Goal: Task Accomplishment & Management: Complete application form

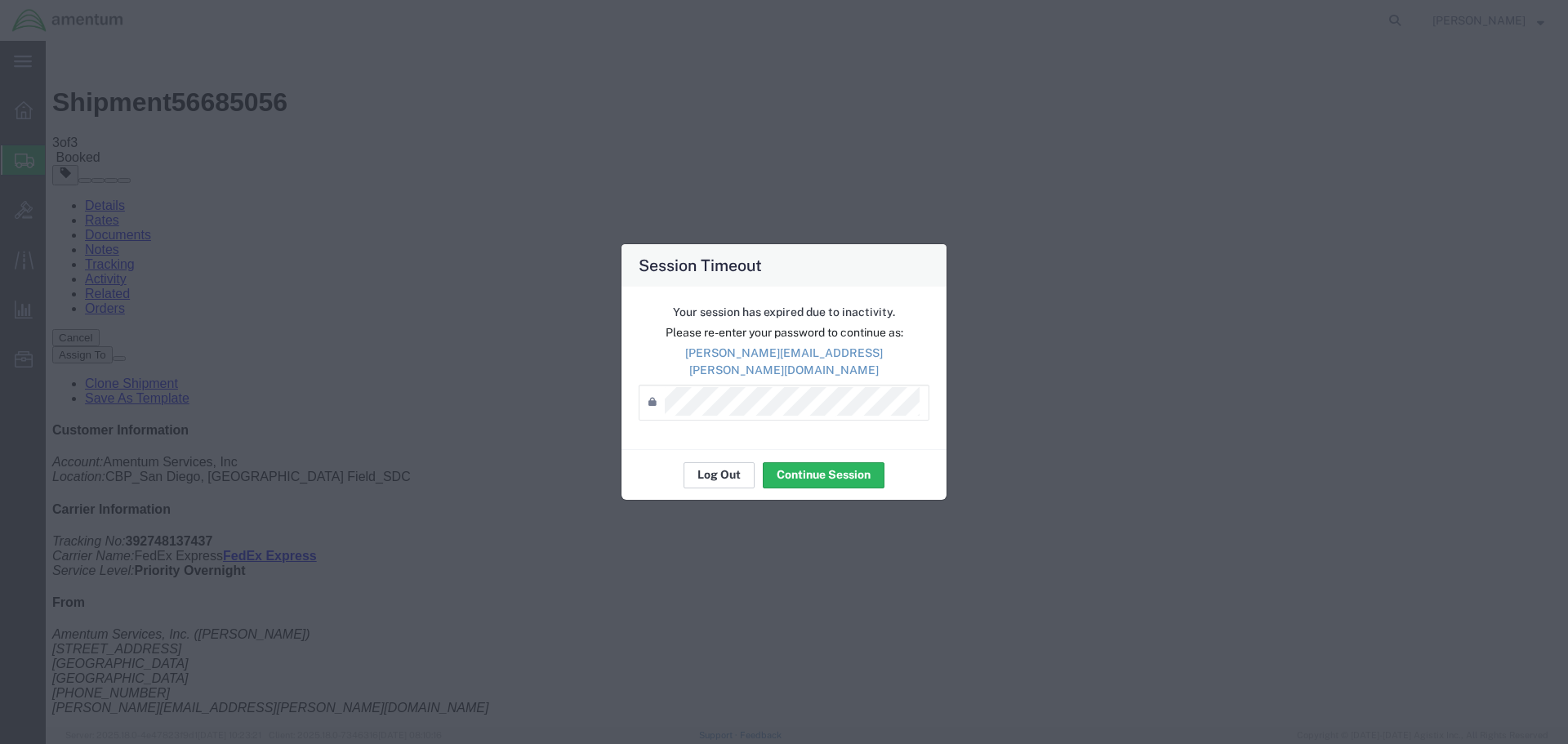
click at [718, 462] on button "Log Out" at bounding box center [719, 475] width 71 height 26
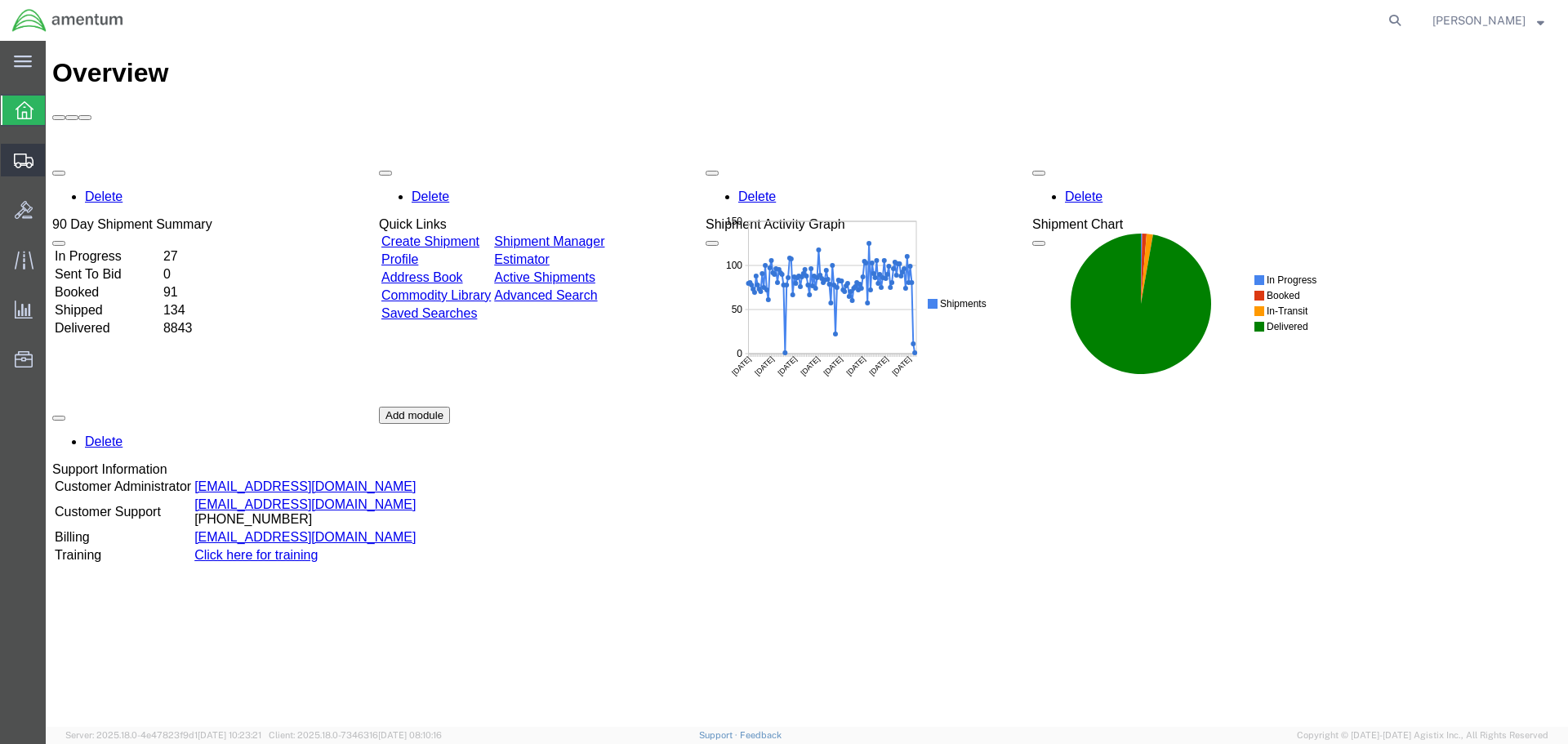
click at [0, 0] on span "Create Shipment" at bounding box center [0, 0] width 0 height 0
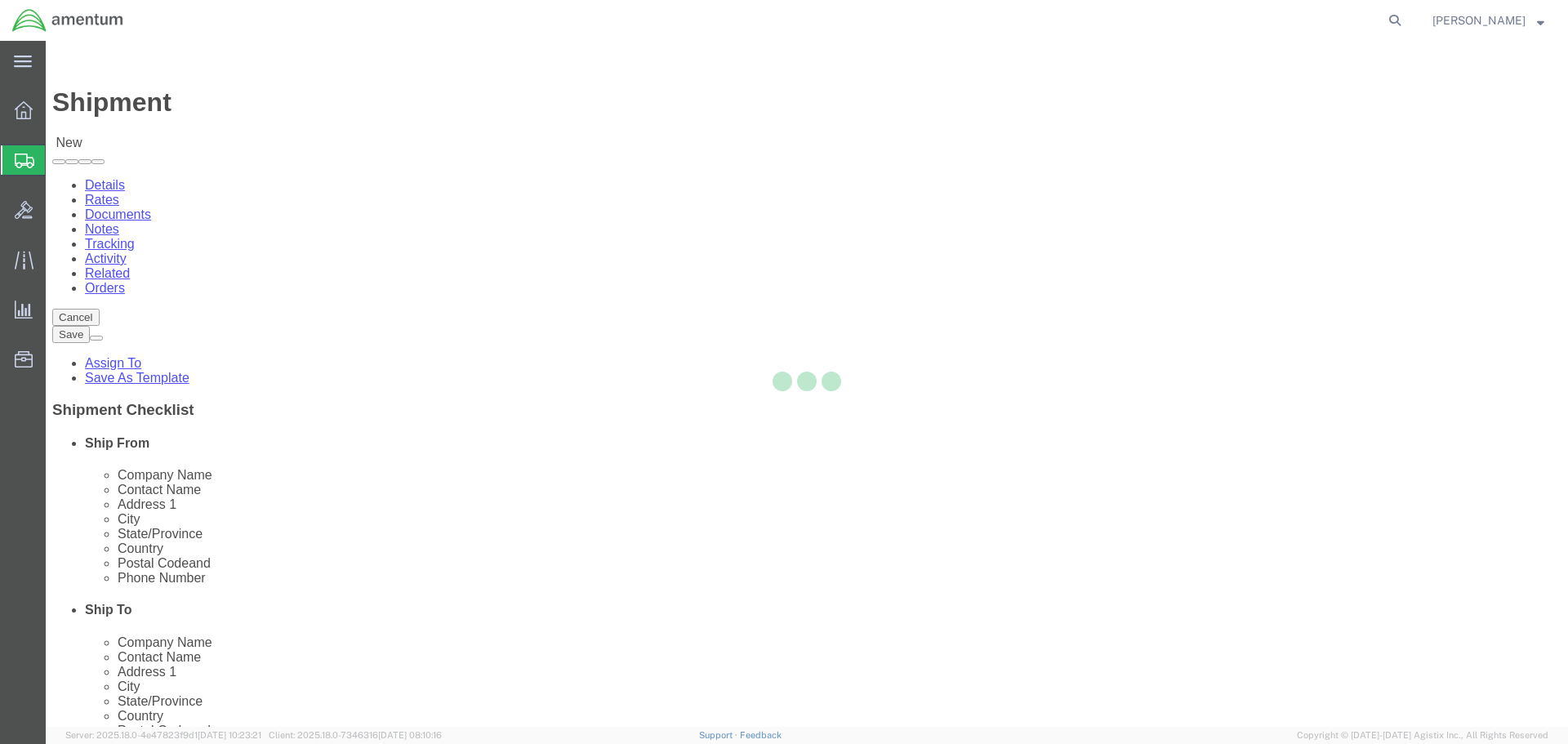
select select
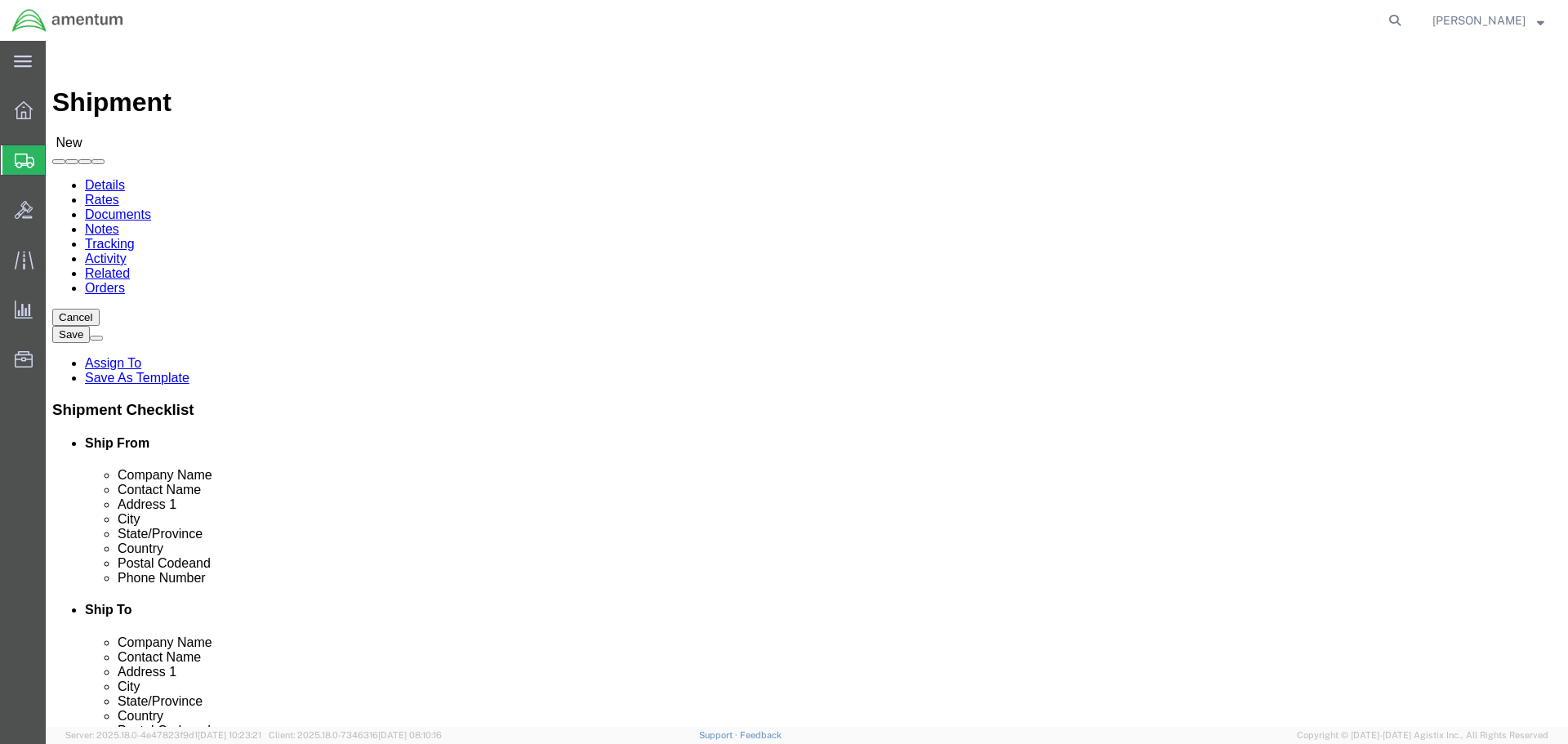
type input "wsd"
select select "49946"
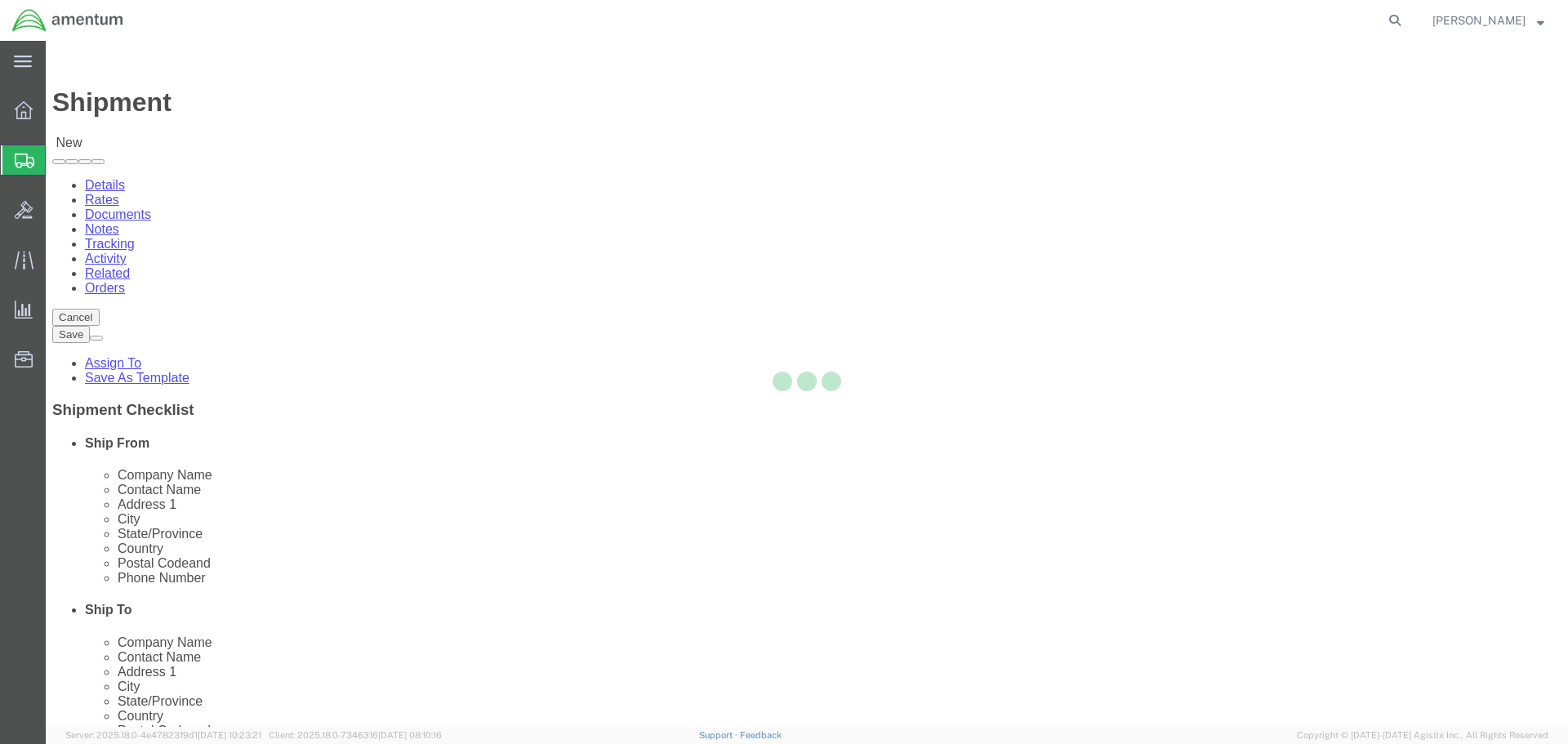
select select "CA"
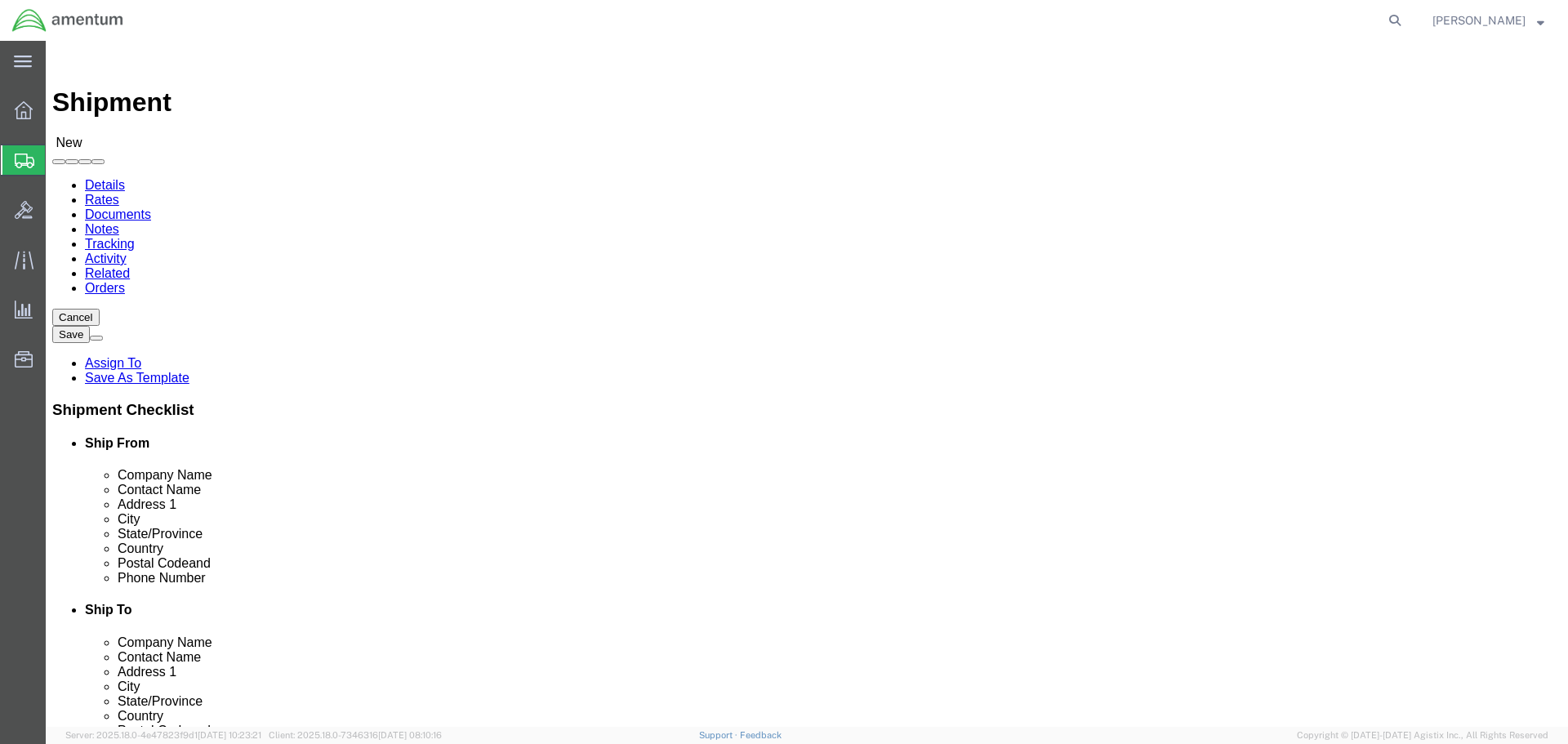
type input "dtm"
select select "49921"
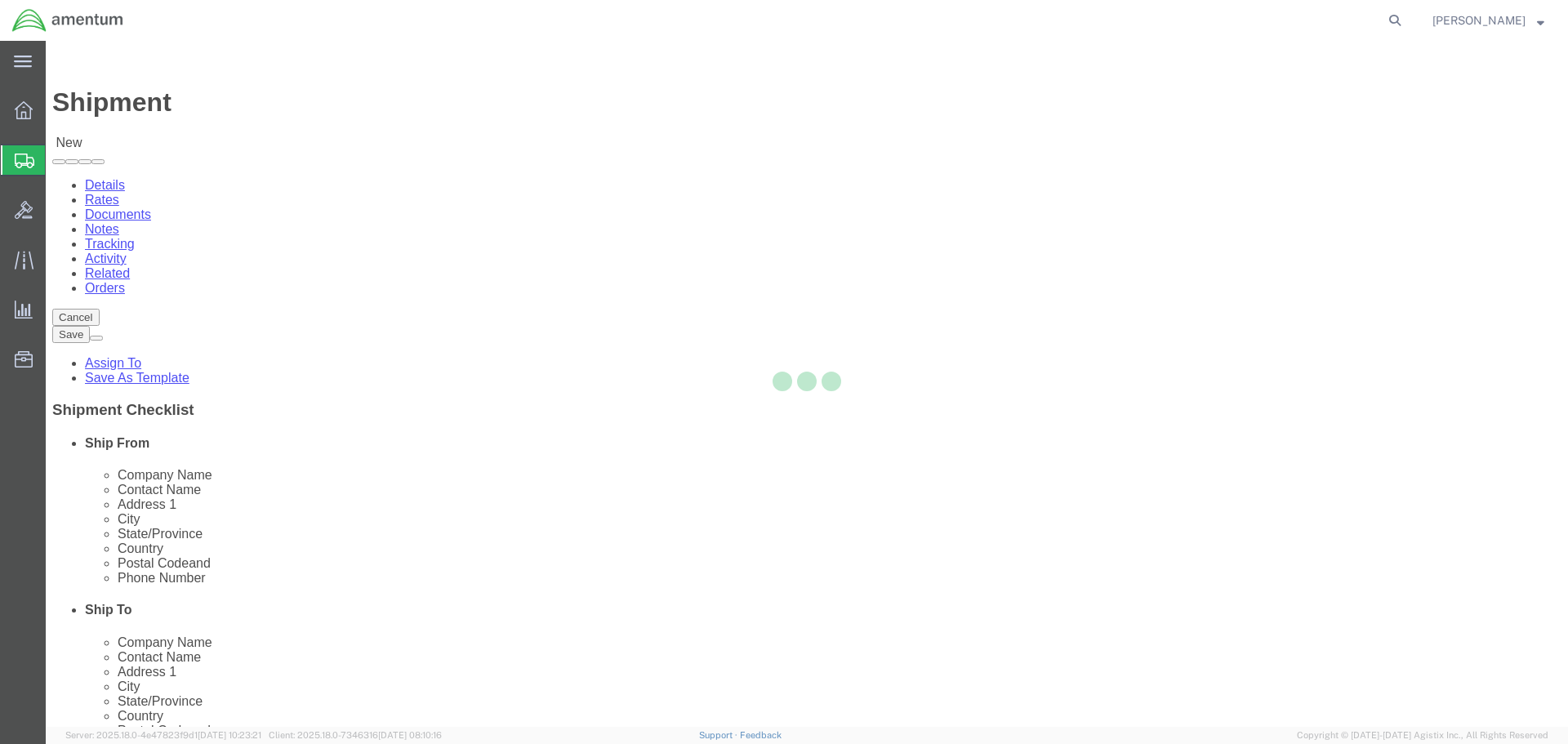
select select "MI"
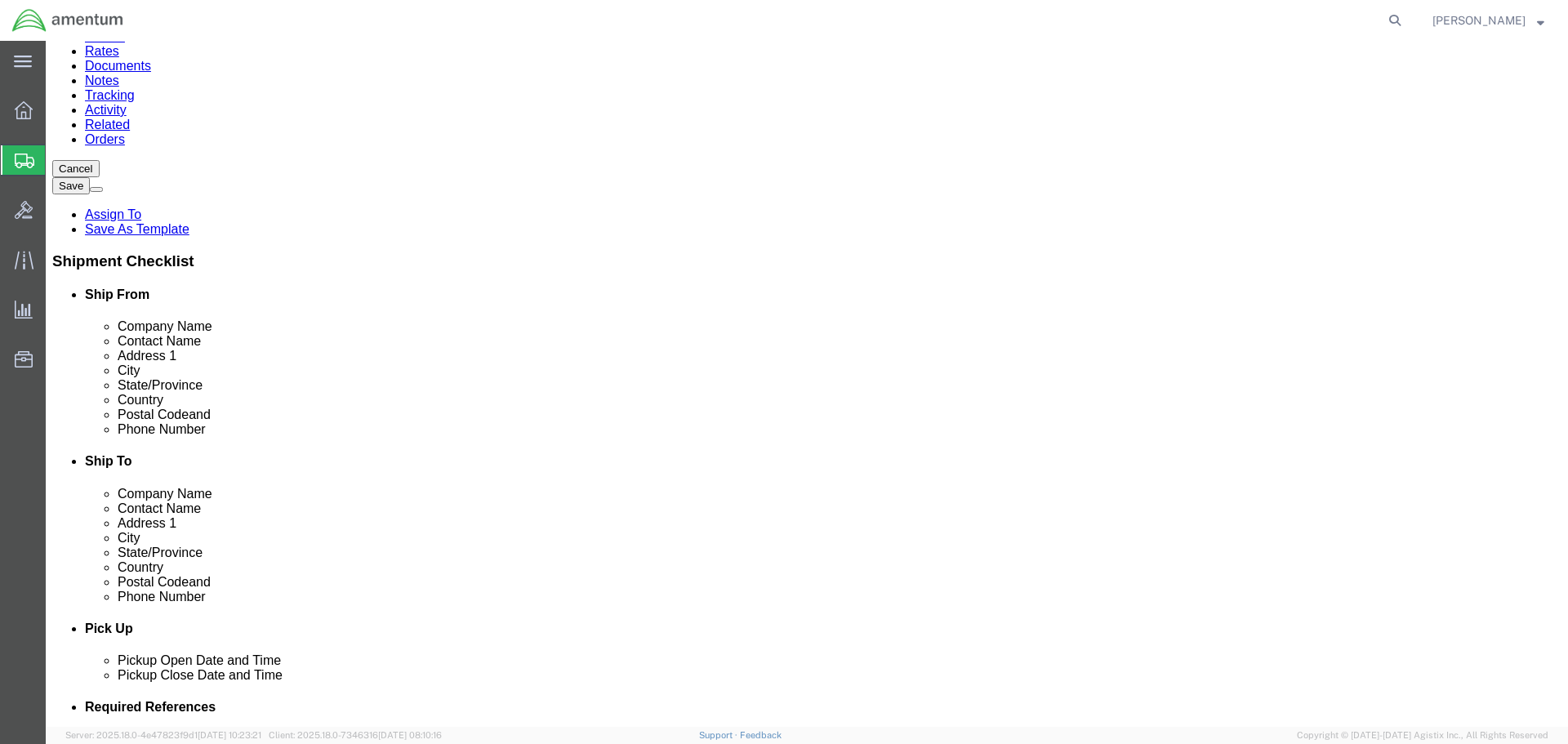
scroll to position [327, 0]
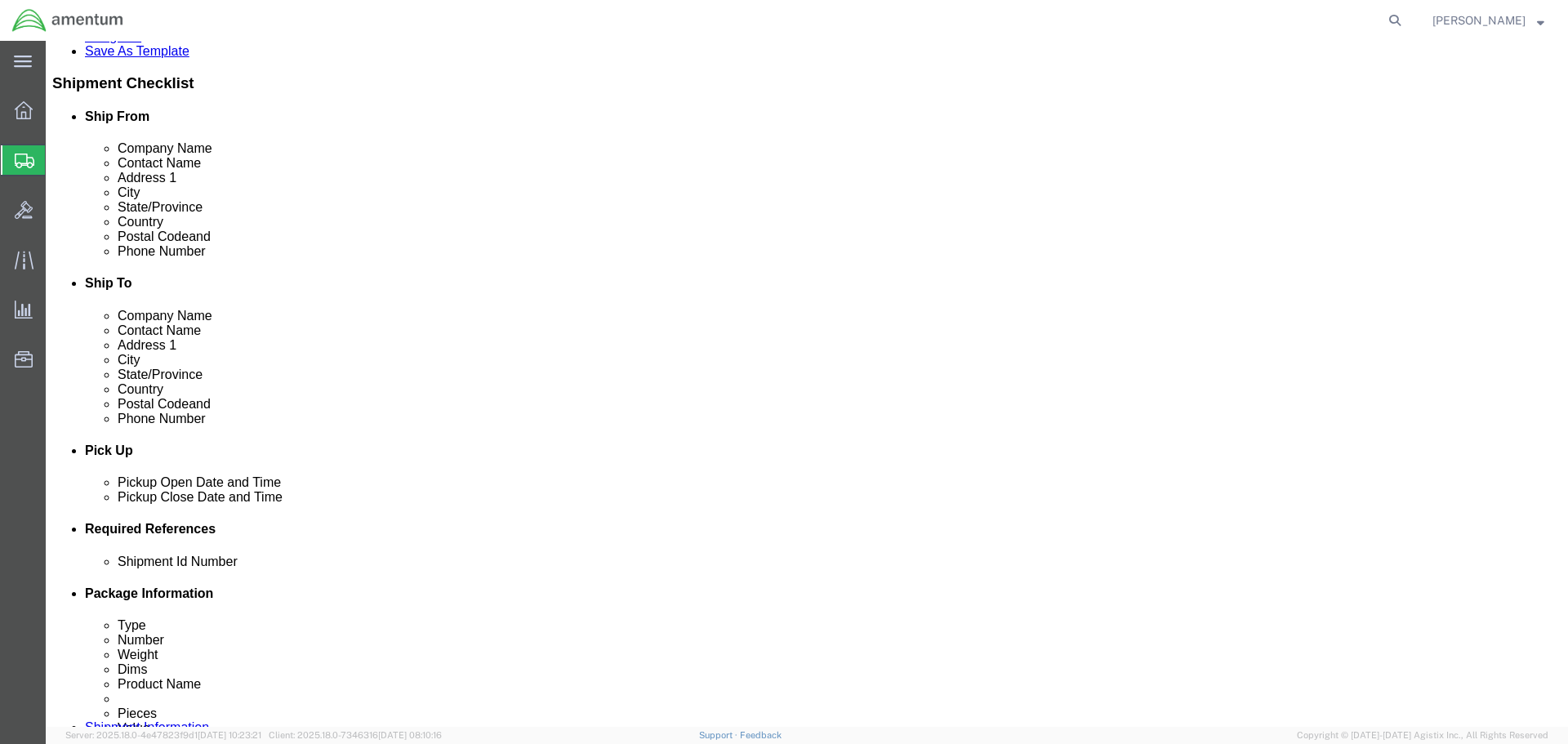
click div "[DATE] 1:00 PM"
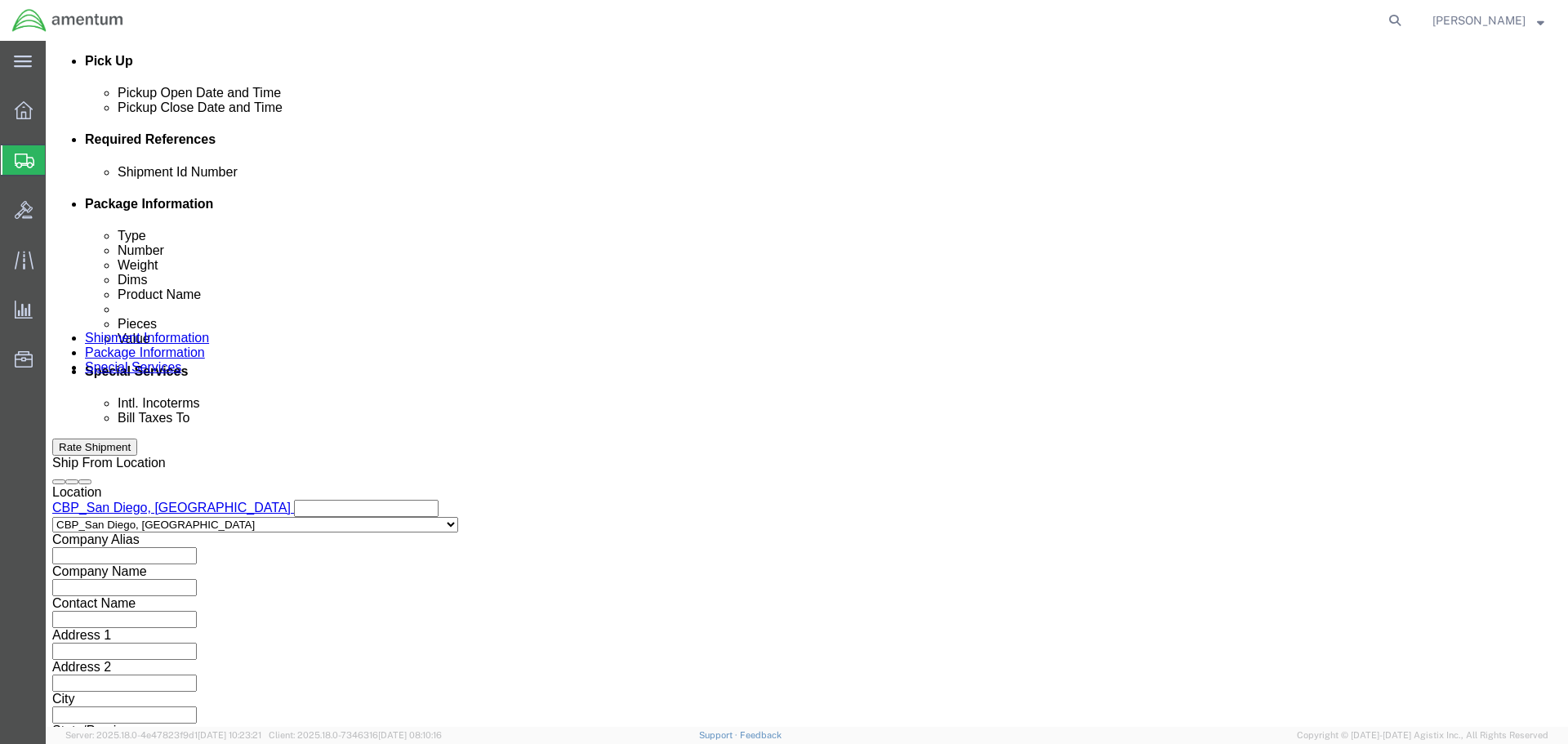
type input "5:00 PM"
click button "Apply"
click button "Add reference"
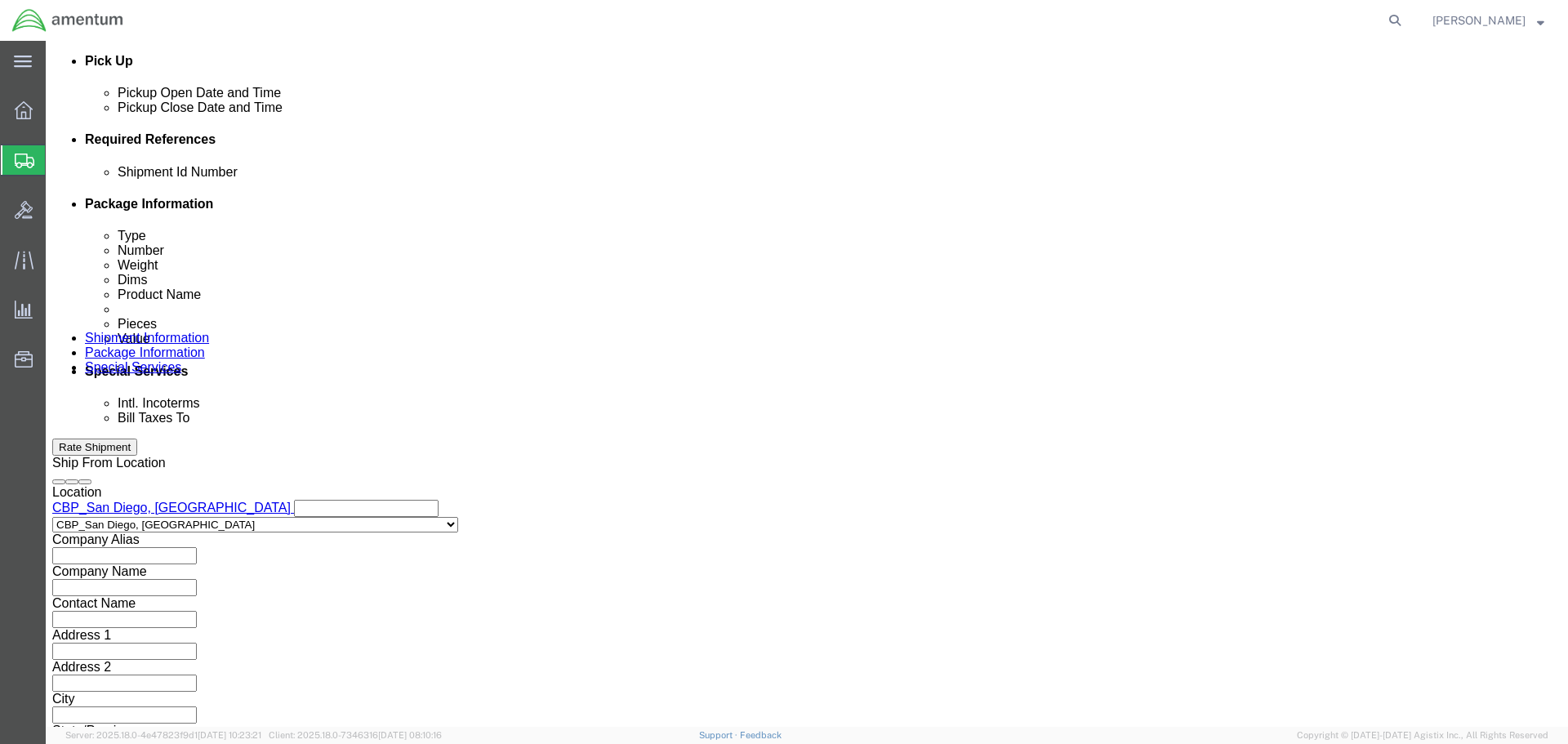
click input "text"
type input "20250902"
select select "PROJNUM"
type input "6118.03.03.2219.000.WSD.0000"
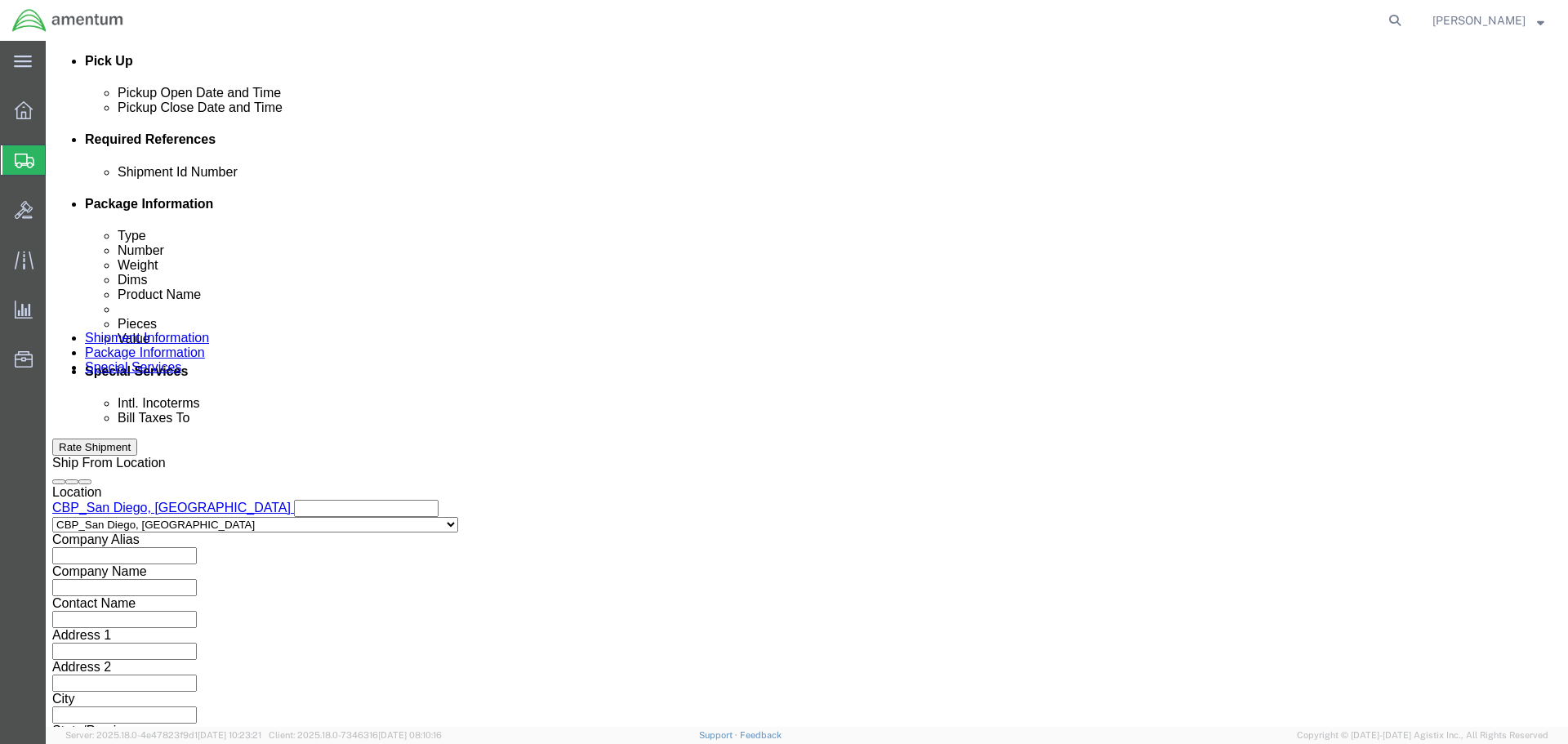
scroll to position [0, 0]
select select "DEPT"
type input "CBP"
select select "CUSTREF"
type input "TOOL LOAN"
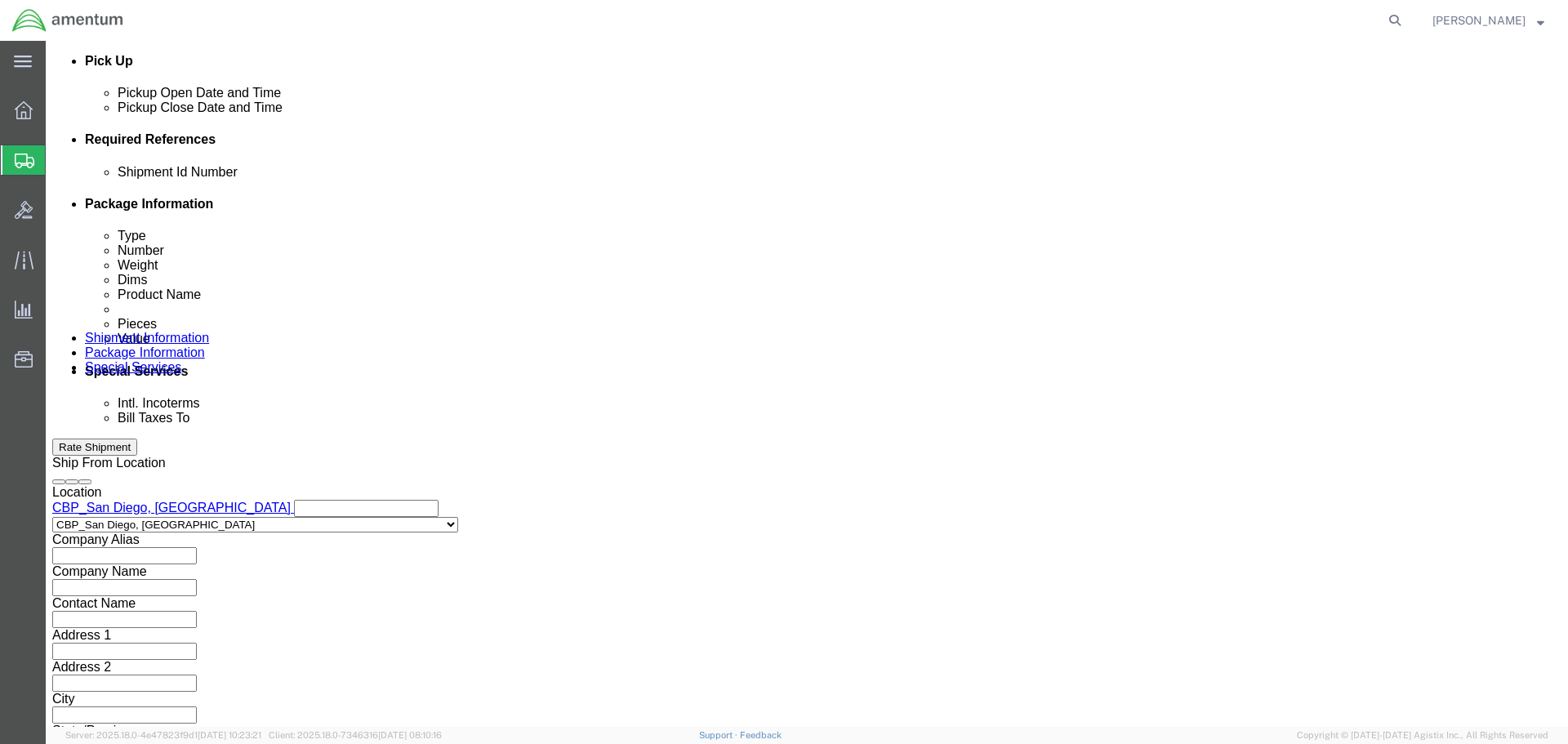
click button "Continue"
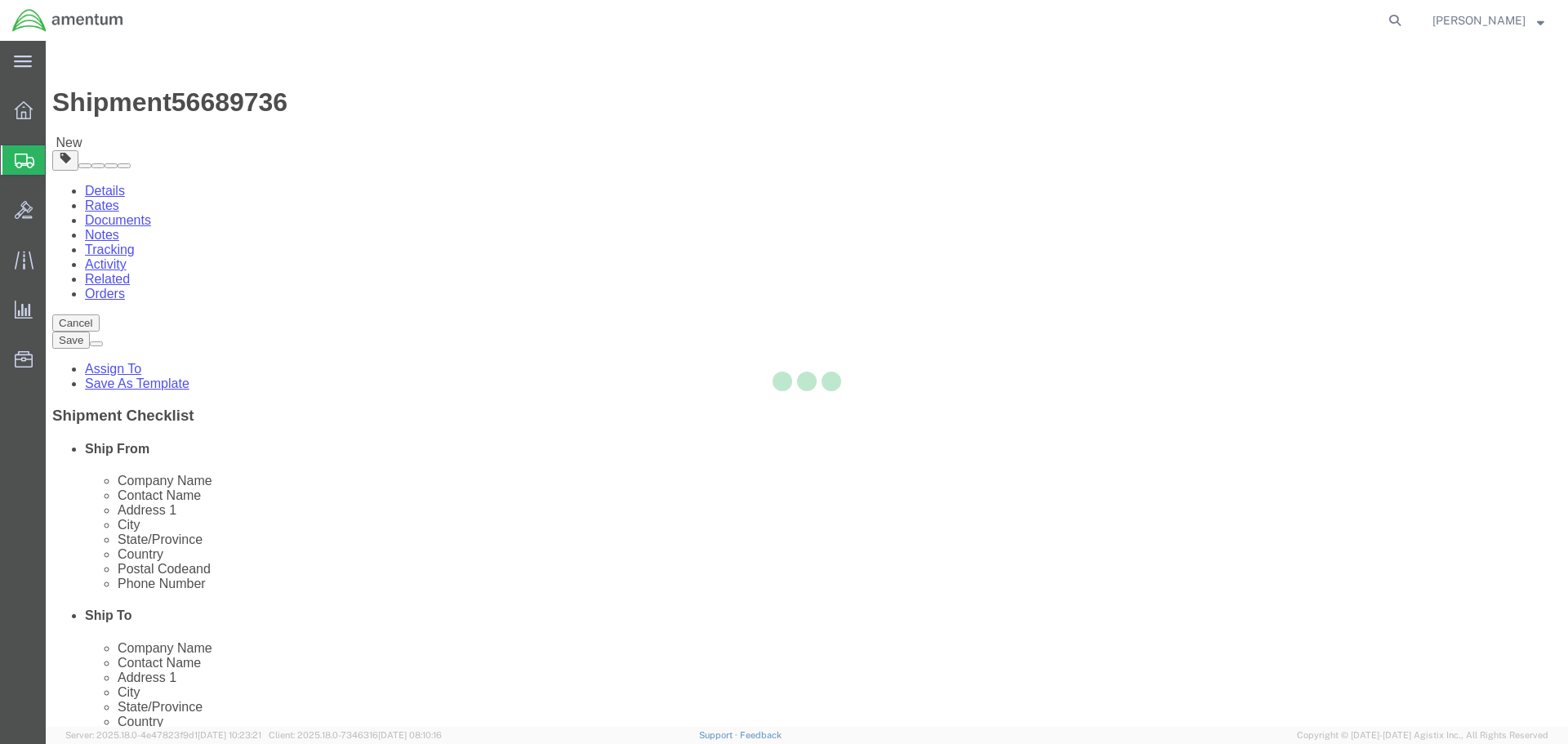
select select "CBOX"
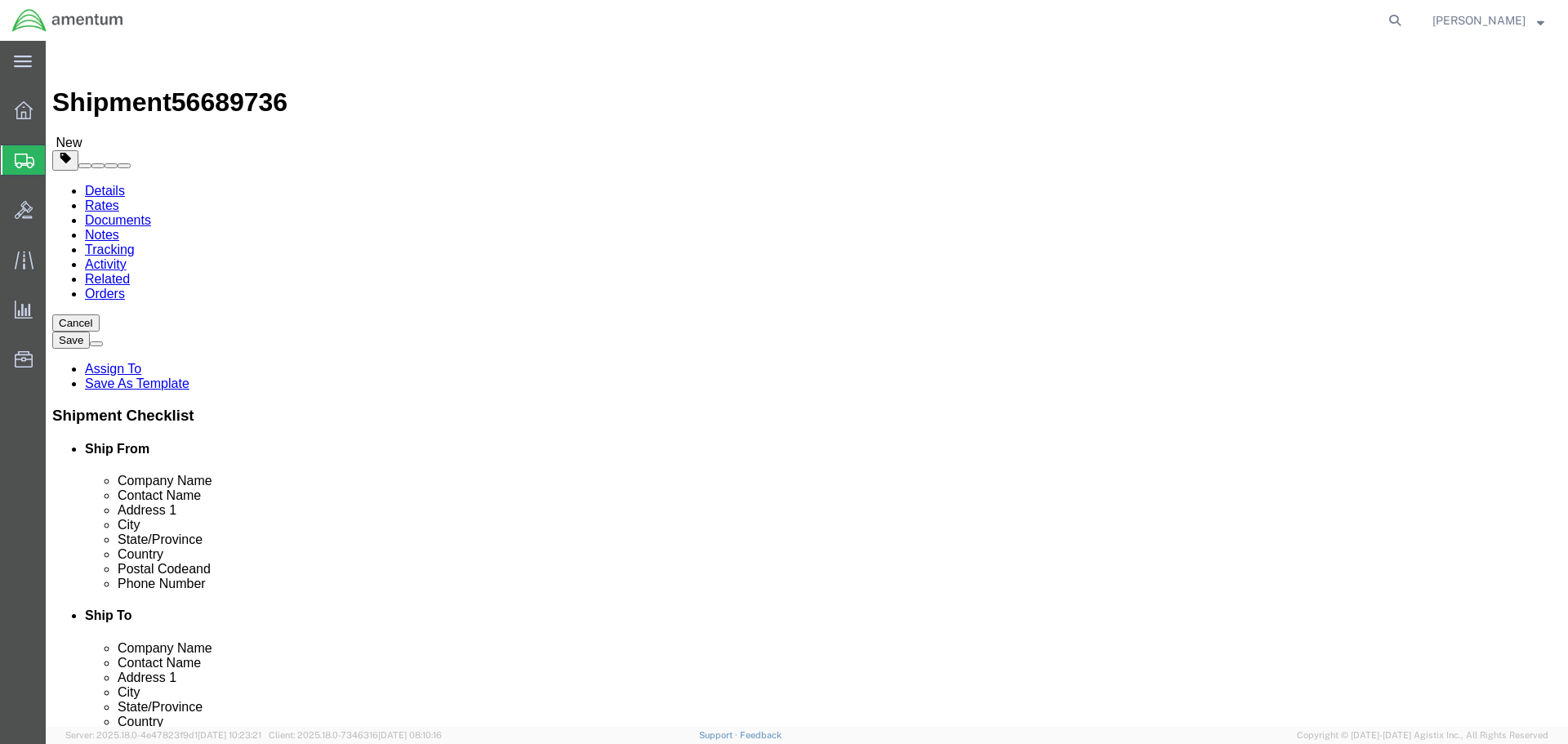
click input "text"
type input "22.5"
type input "13"
type input "15"
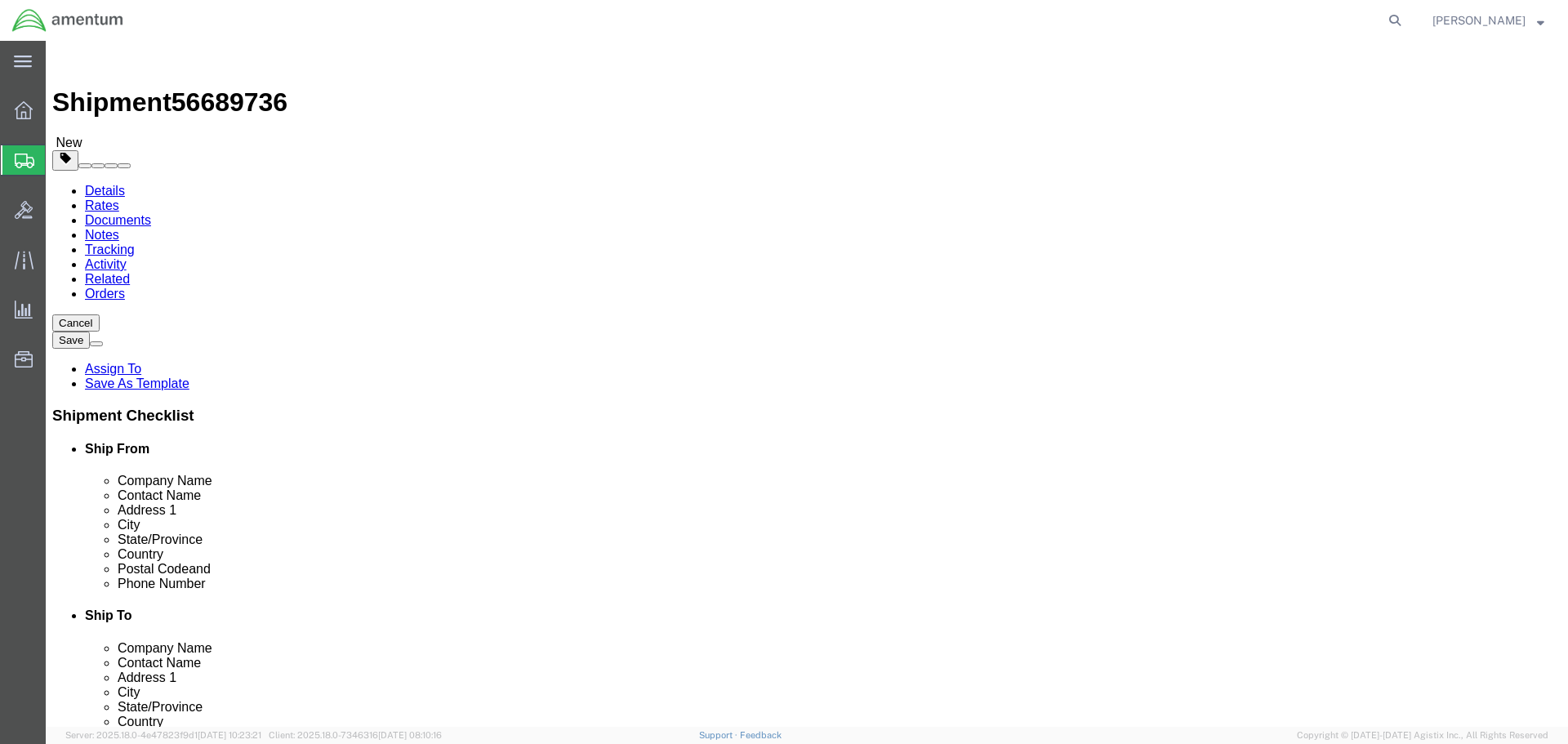
click link "Add Content"
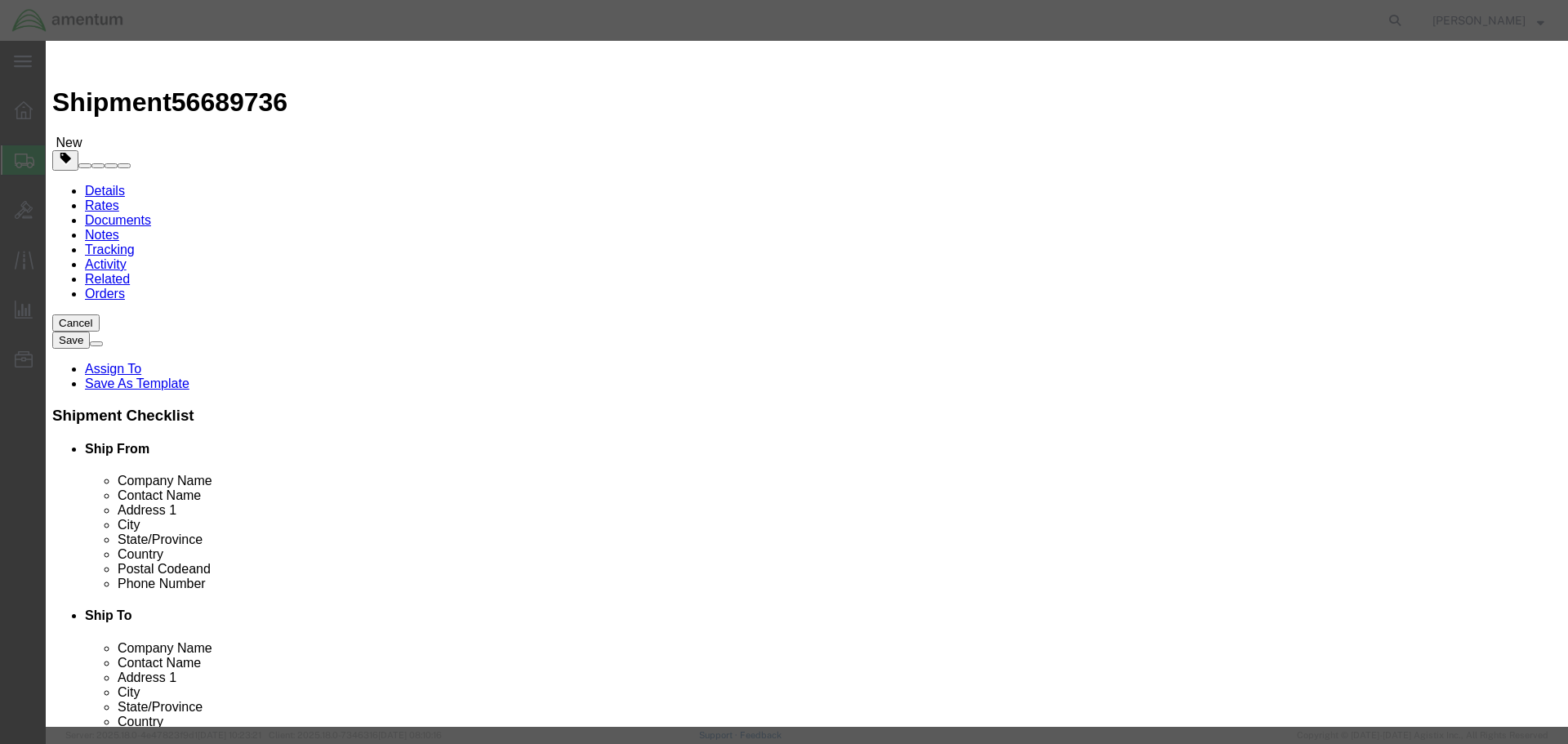
type input "Battery Charger [DATE]"
type input "1"
type input "2400"
select select "USD"
paste input "[PHONE_NUMBER]"
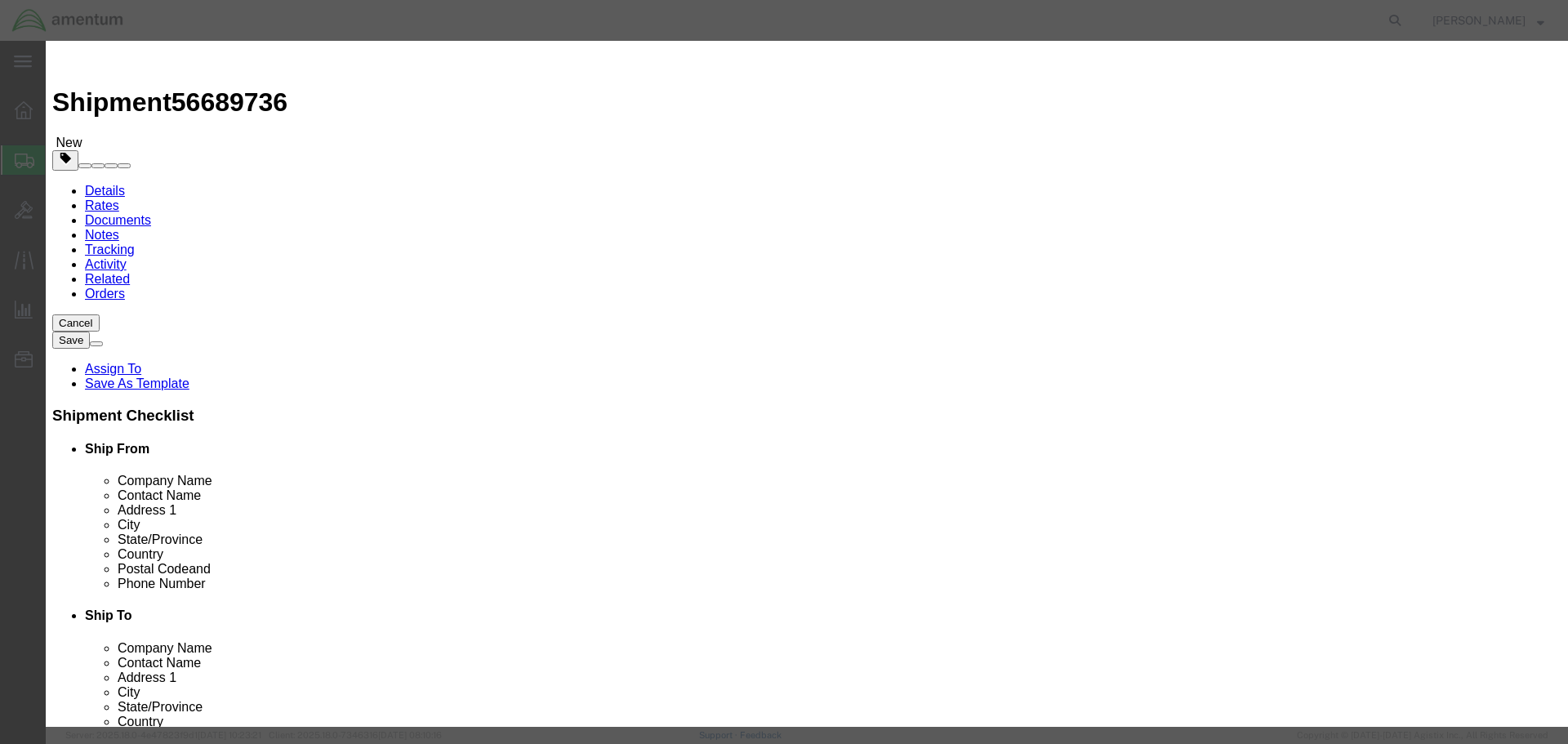
type input "[PHONE_NUMBER]"
type input "80371"
click button "Save & Close"
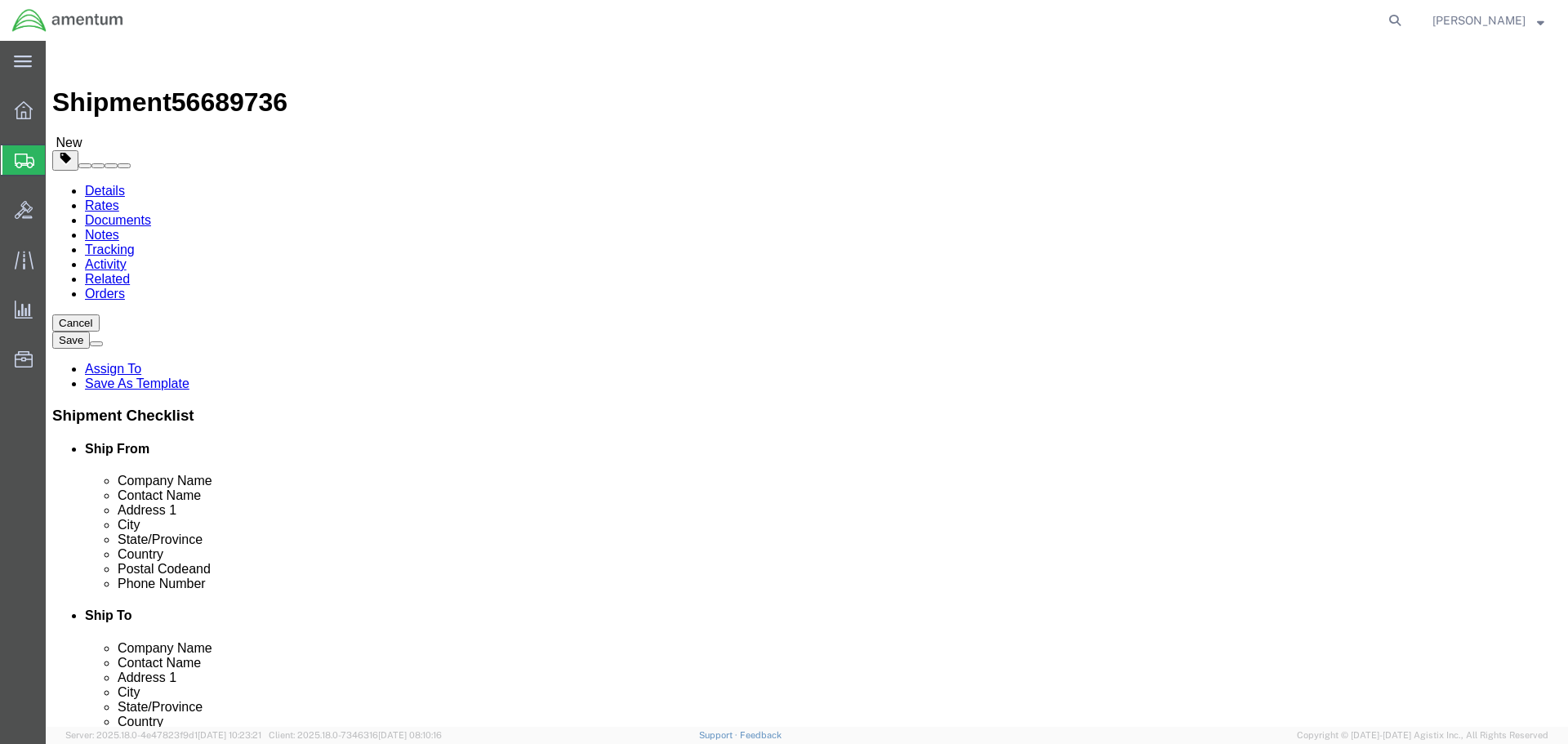
click button "Continue"
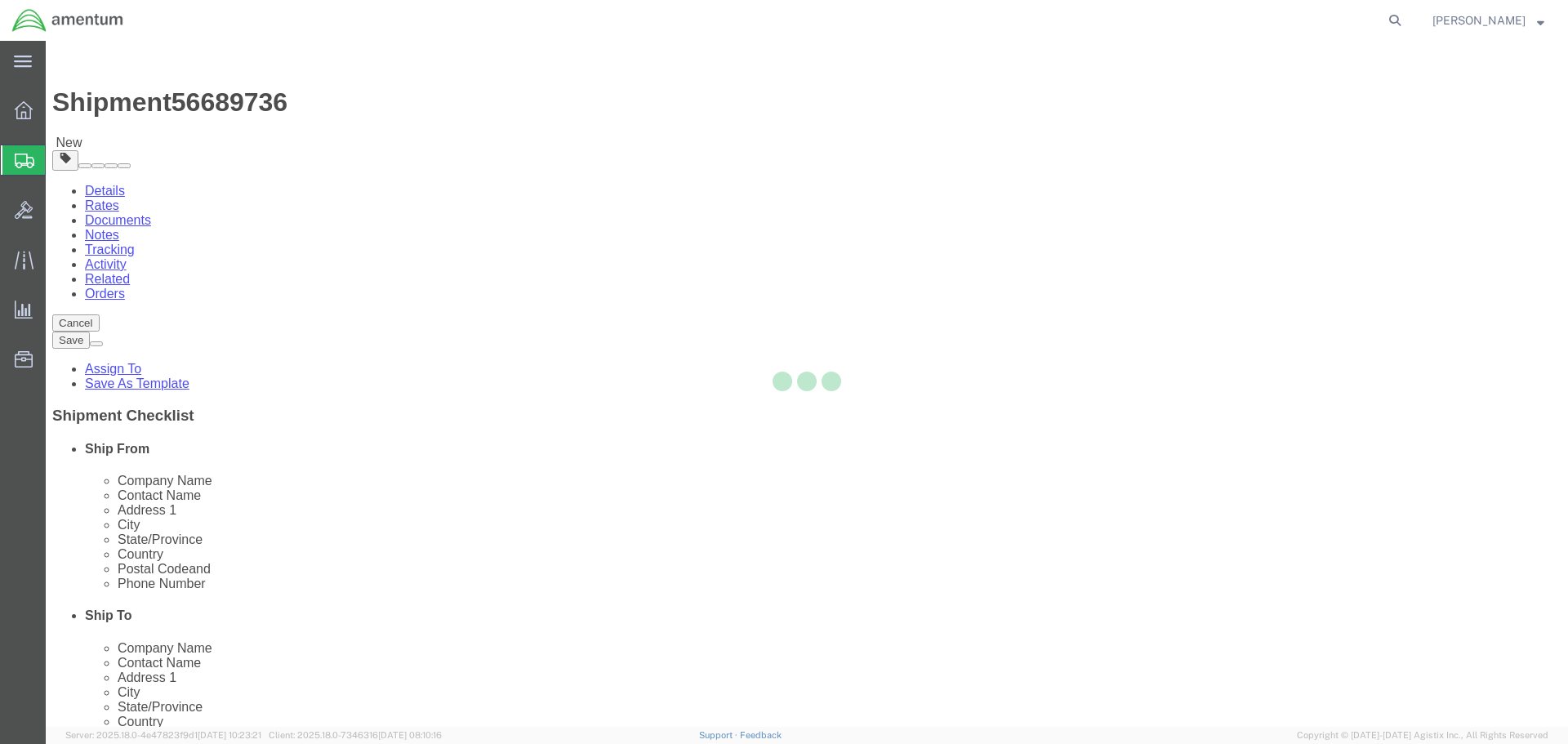
select select
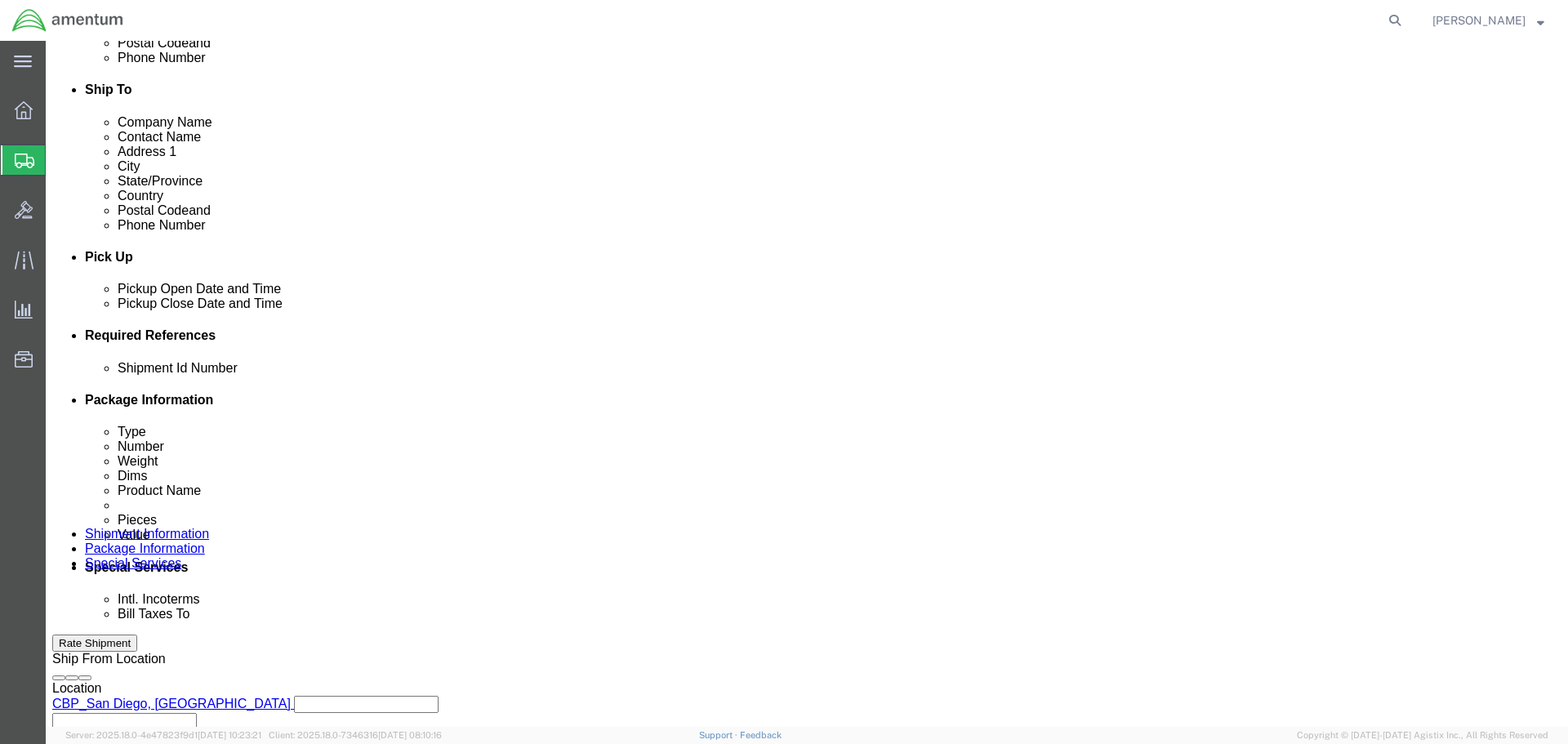
scroll to position [817, 0]
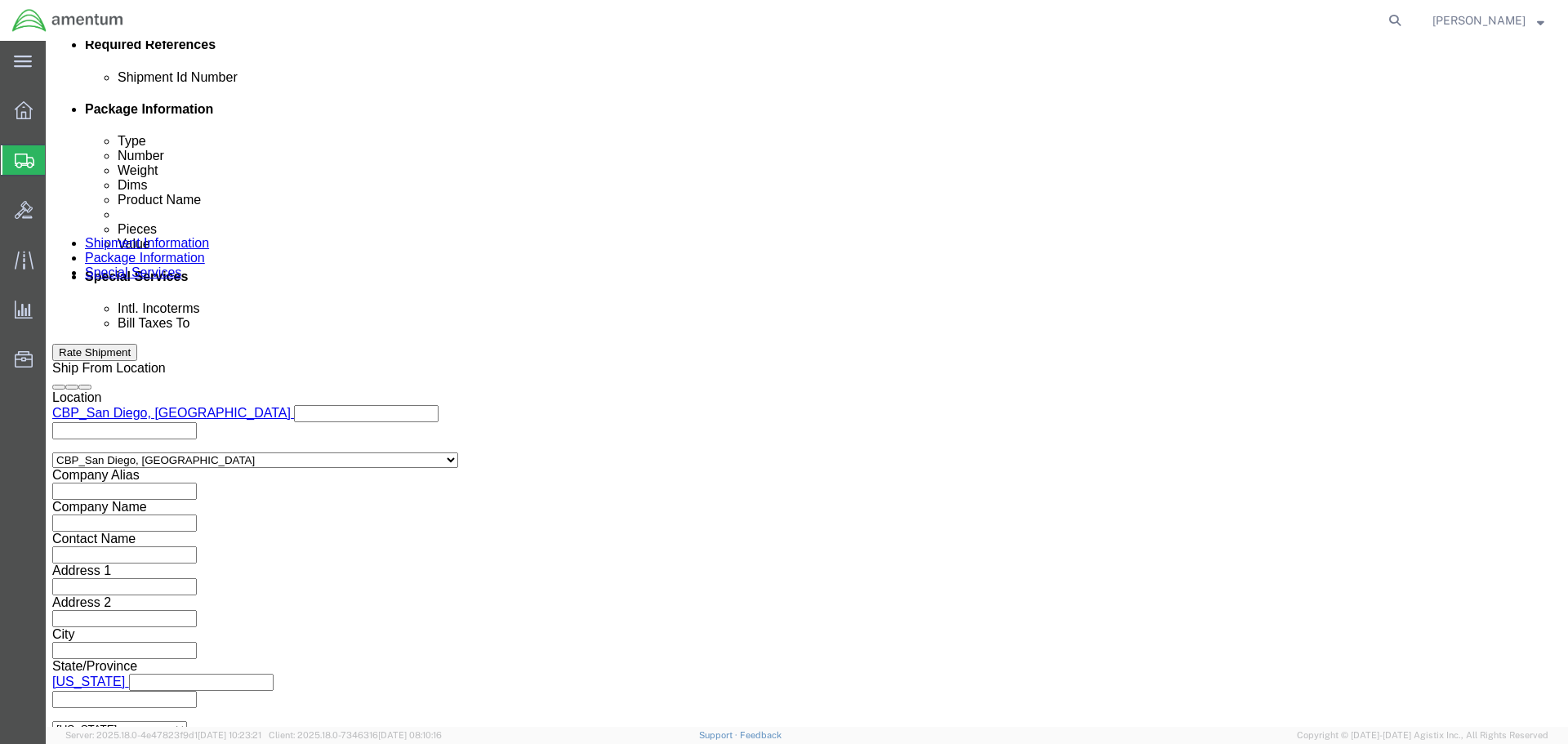
click input "text"
paste input "[PERSON_NAME][EMAIL_ADDRESS][PERSON_NAME][DOMAIN_NAME]"
type input "[PERSON_NAME][EMAIL_ADDRESS][PERSON_NAME][DOMAIN_NAME]"
type input "[PERSON_NAME]"
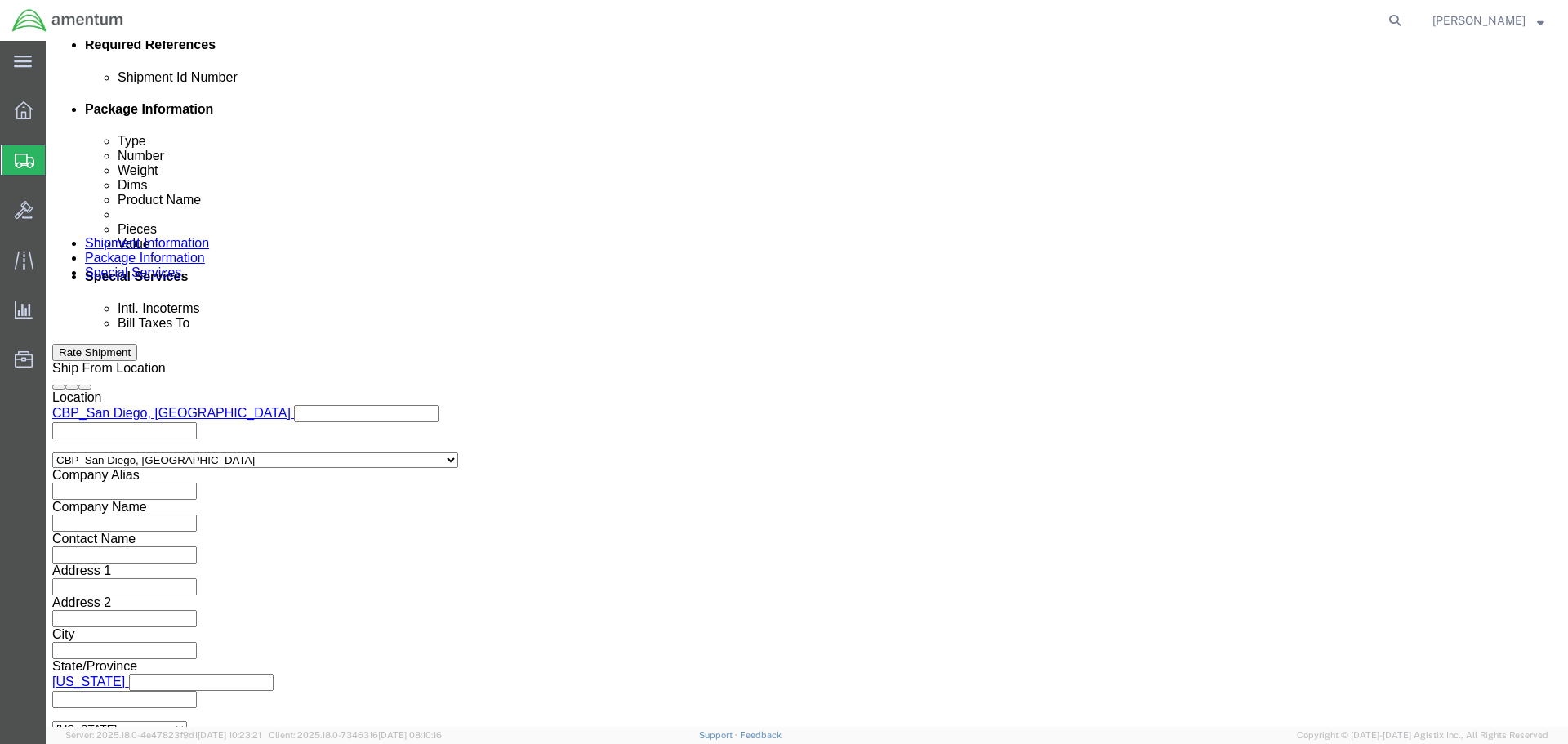
type input "[PERSON_NAME][EMAIL_ADDRESS][PERSON_NAME][DOMAIN_NAME],[PERSON_NAME][DOMAIN_NAM…"
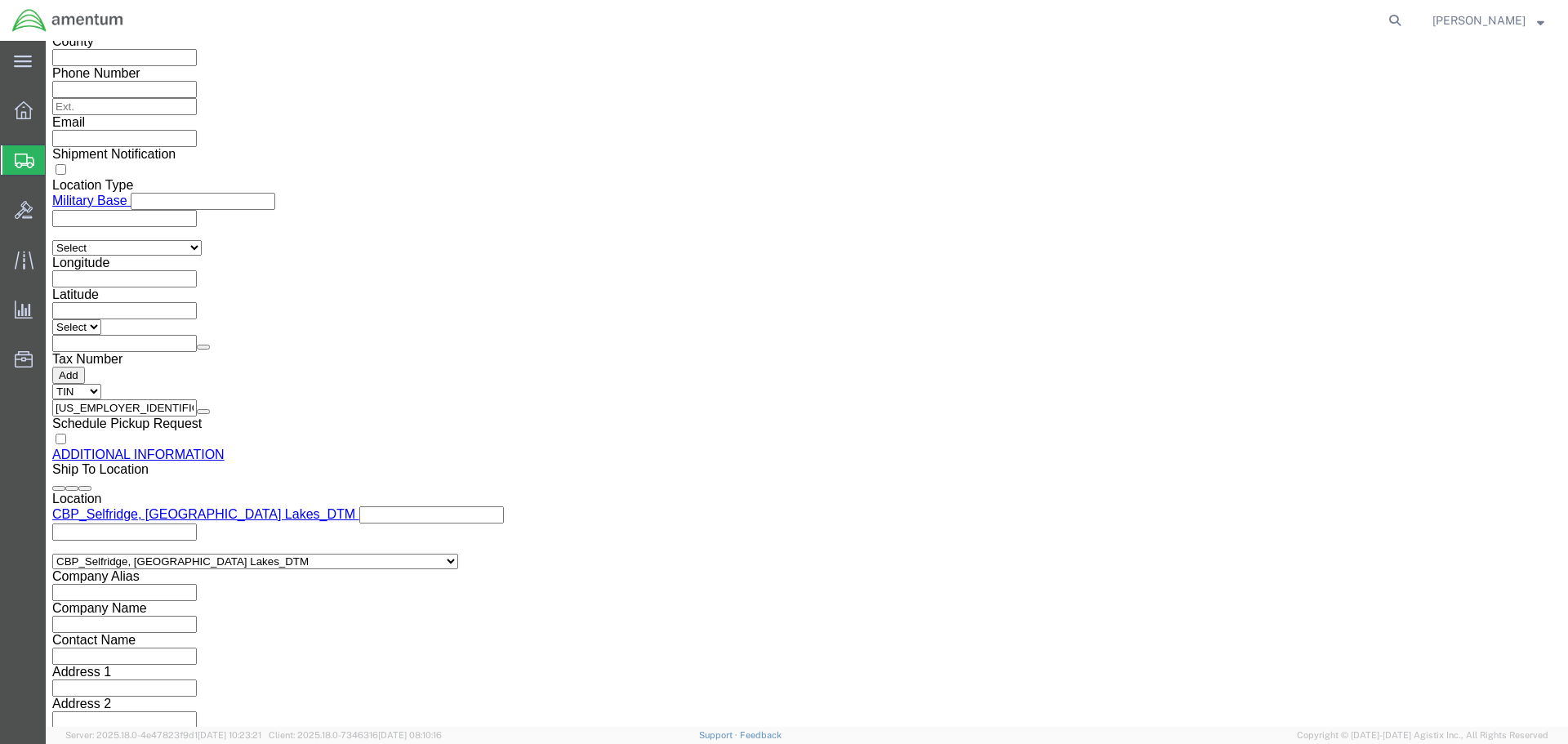
scroll to position [1955, 0]
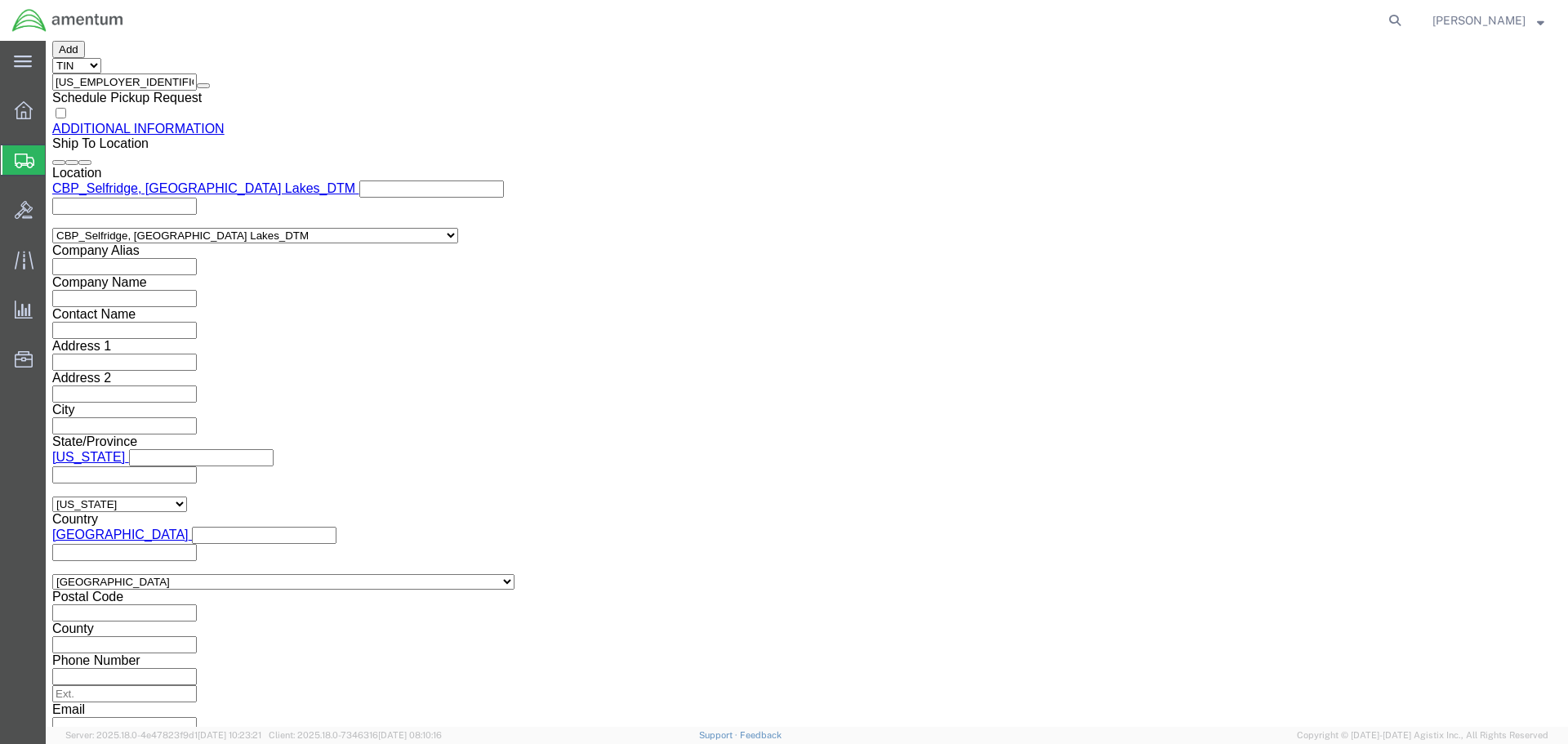
click div "Rate Shipment"
click button "Rate Shipment"
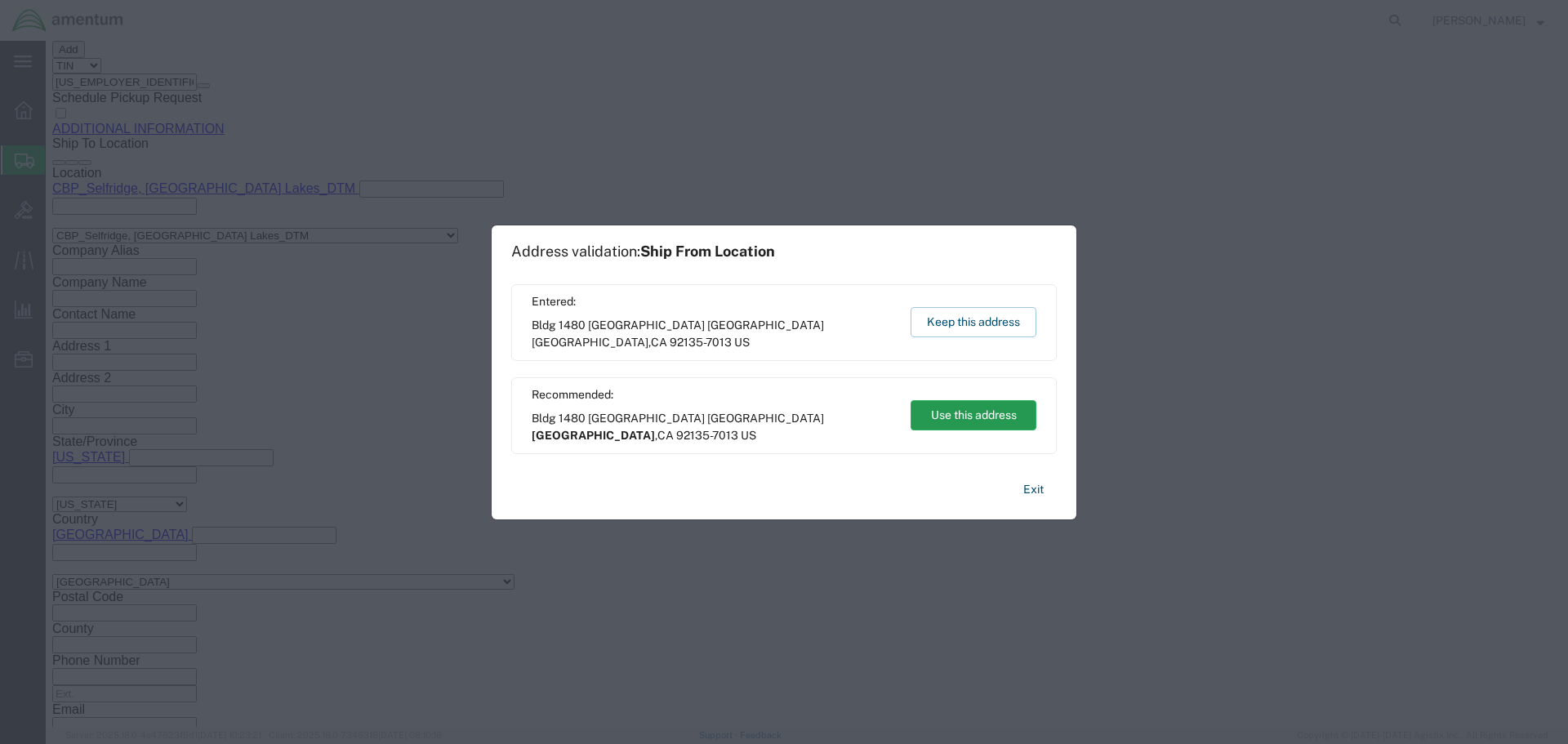
click at [947, 419] on button "Use this address" at bounding box center [974, 415] width 126 height 30
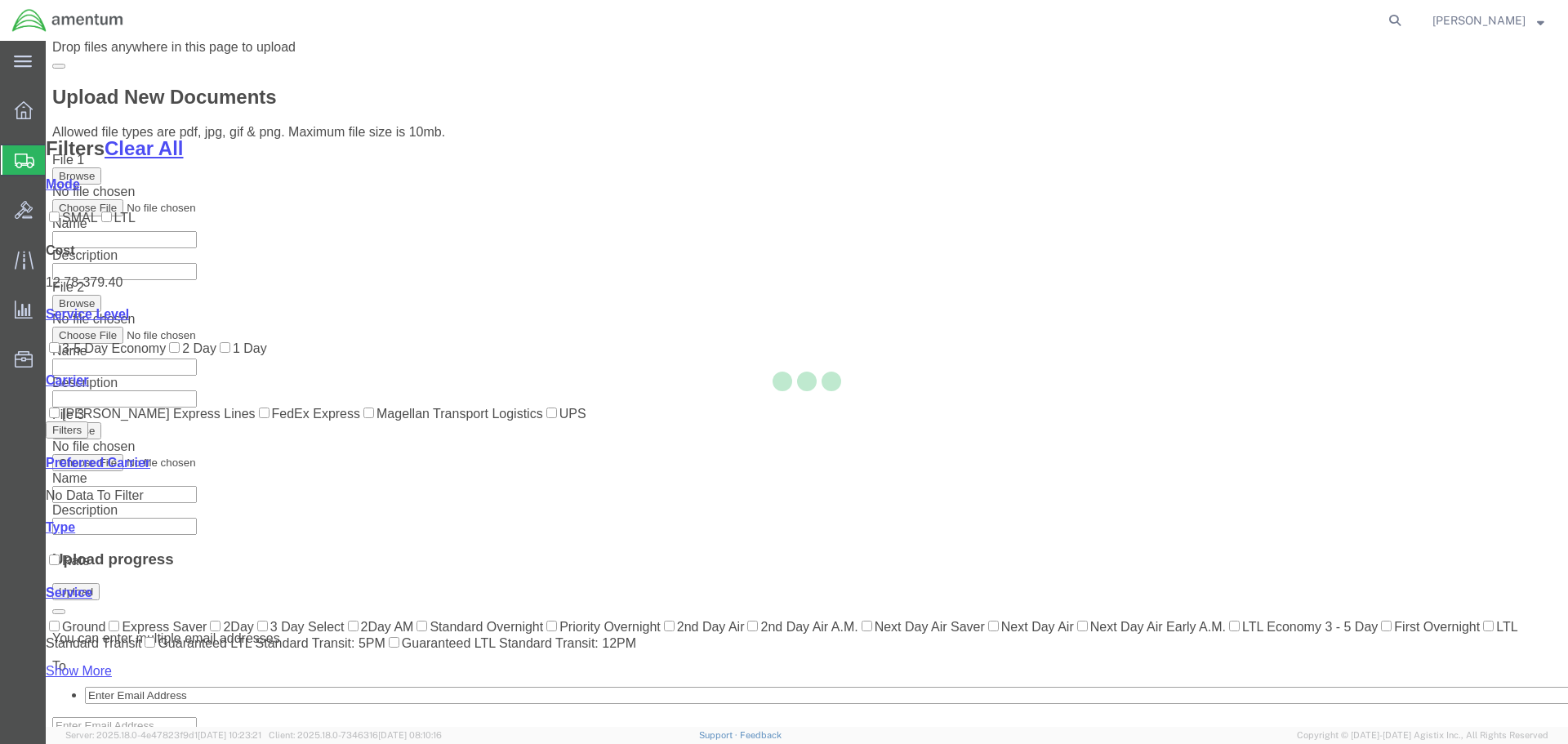
scroll to position [200, 0]
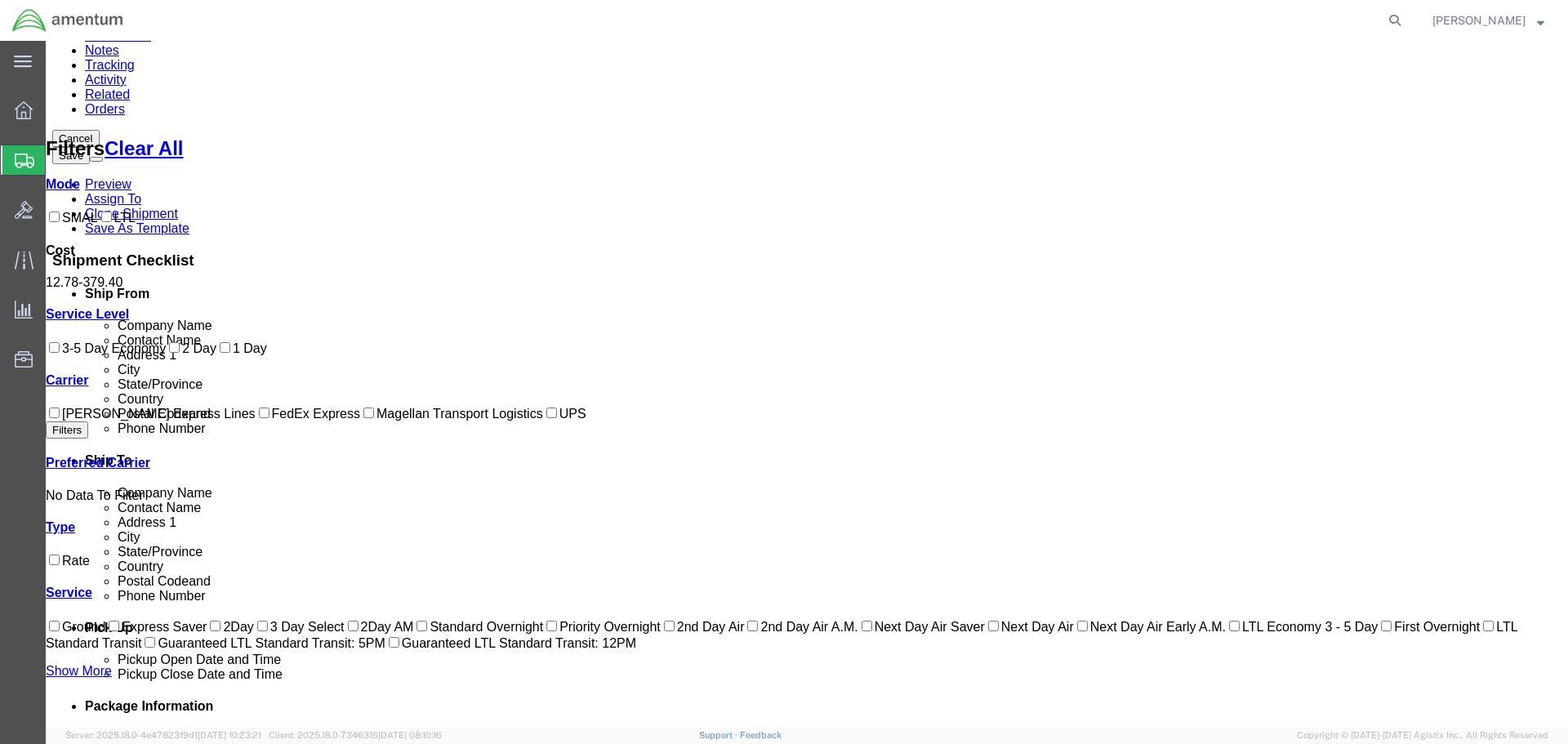
click at [256, 421] on label "FedEx Express" at bounding box center [308, 414] width 105 height 14
click at [259, 418] on input "FedEx Express" at bounding box center [264, 413] width 10 height 10
checkbox input "true"
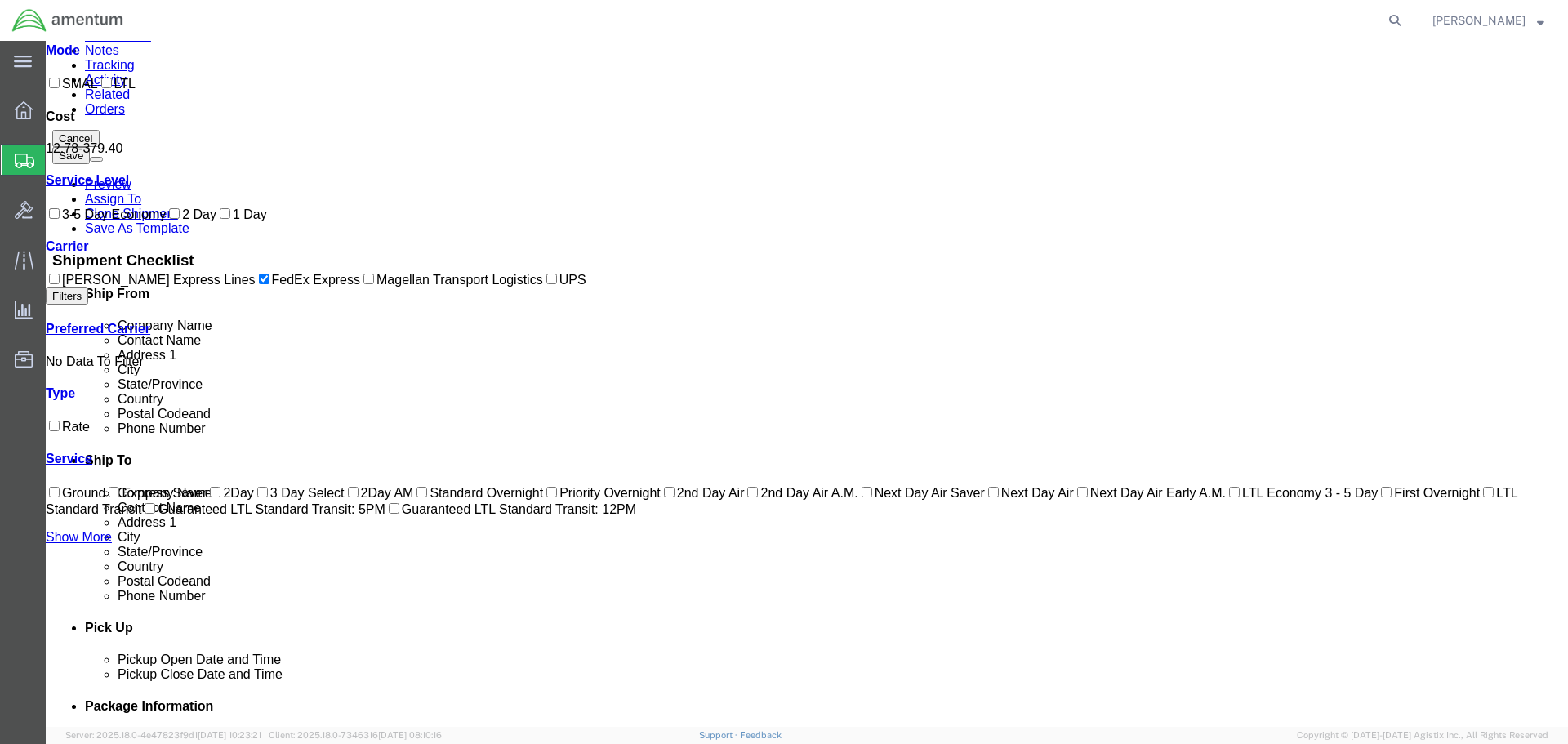
scroll to position [0, 0]
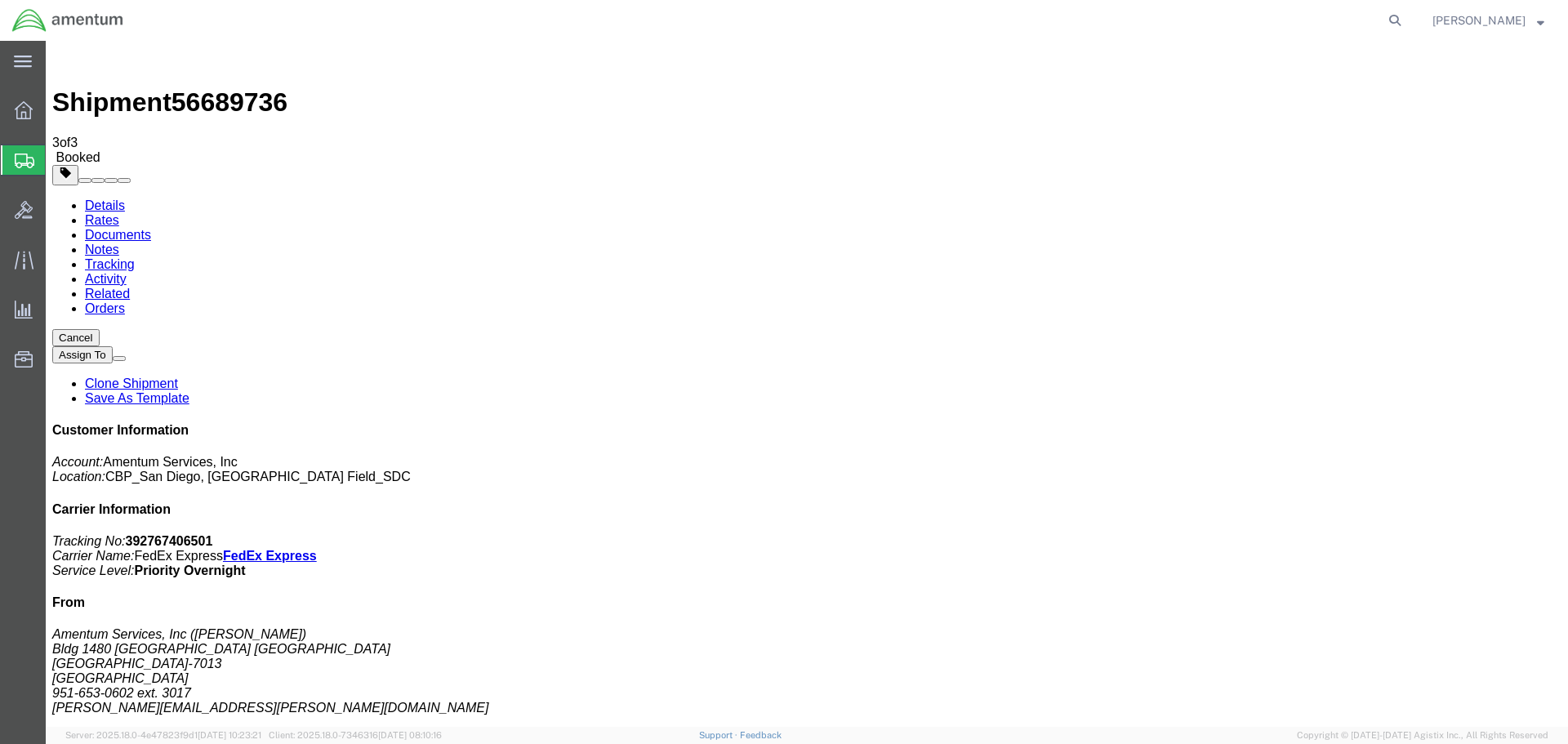
click at [0, 0] on span "Create Shipment" at bounding box center [0, 0] width 0 height 0
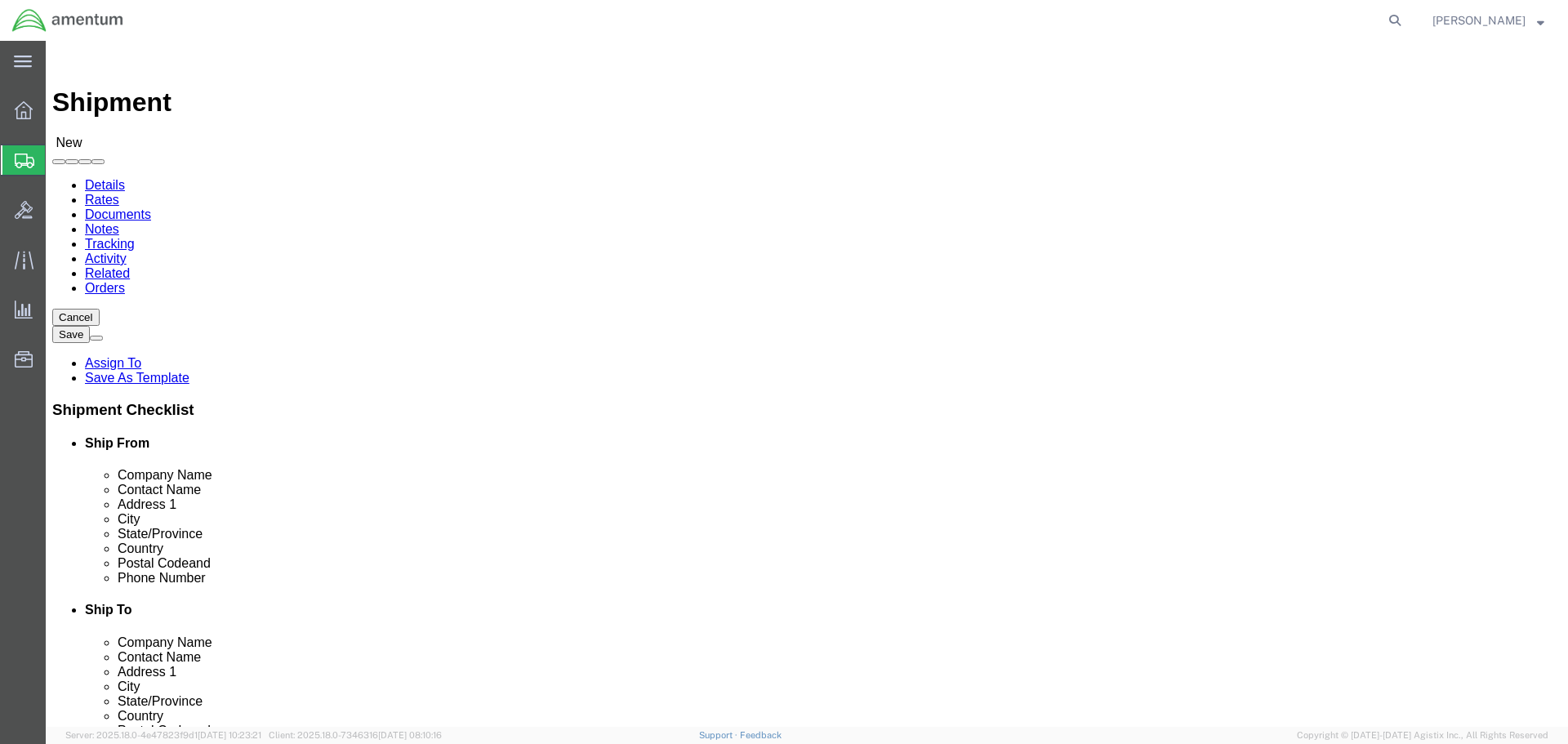
select select "MYPROFILE"
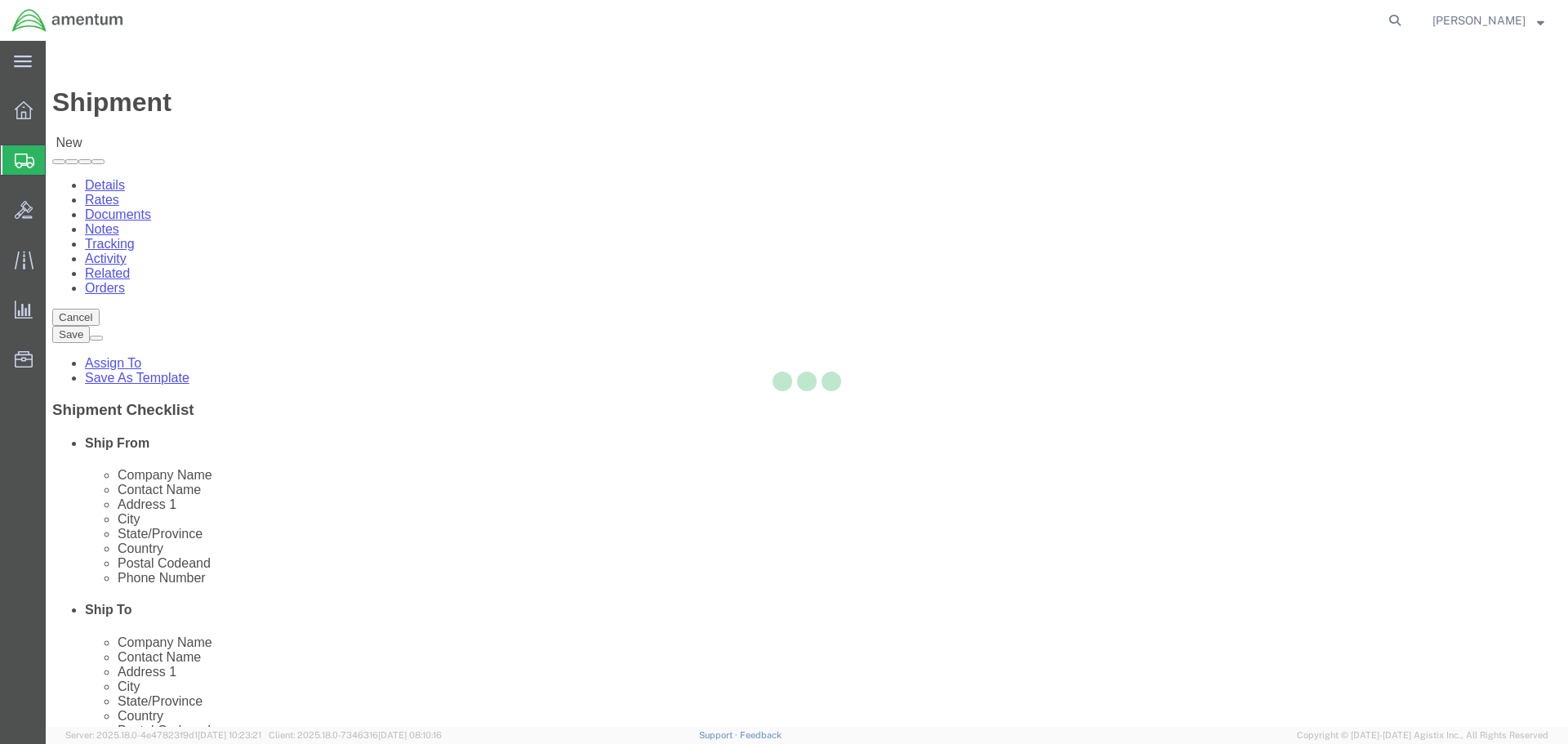
select select "CA"
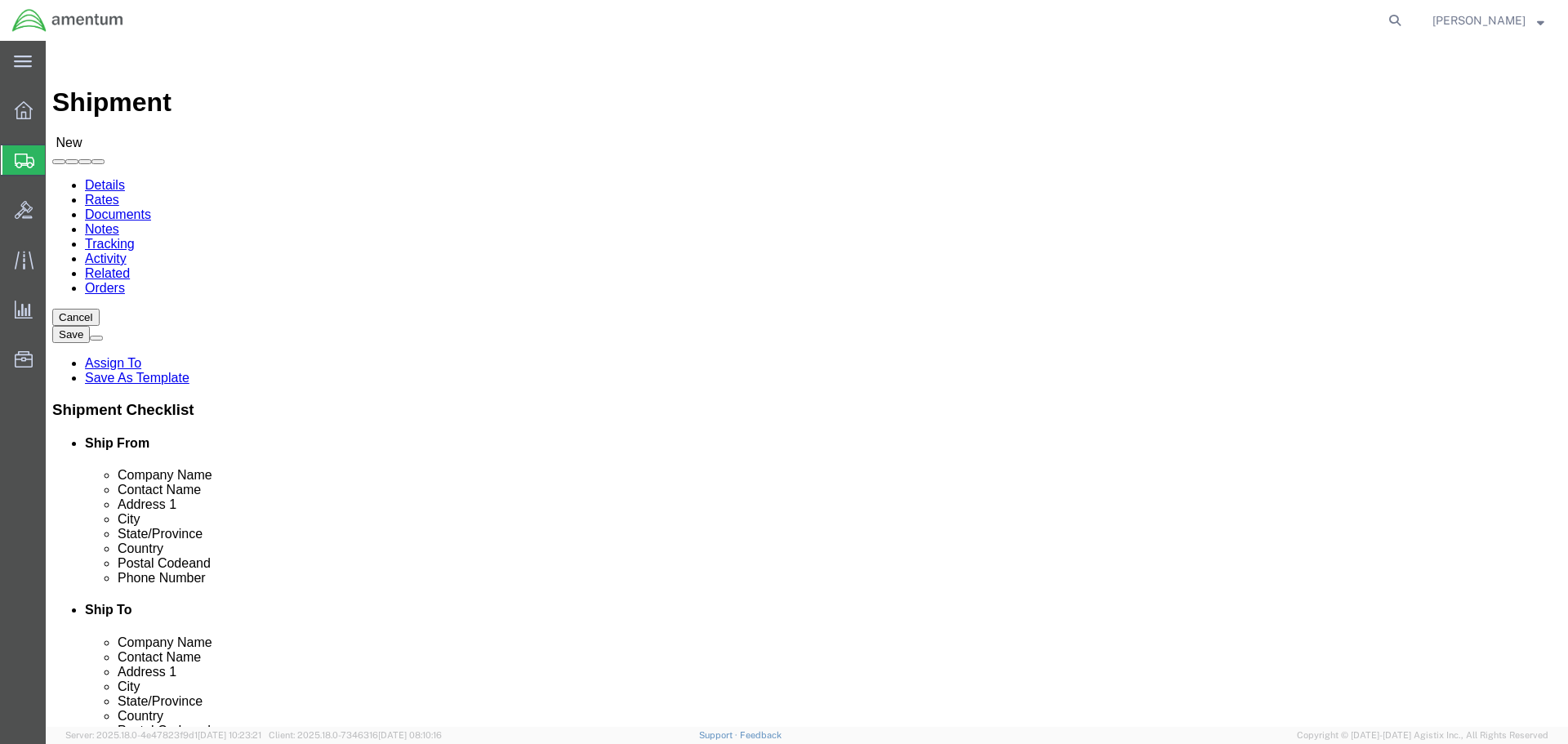
type input "sac"
select select "49943"
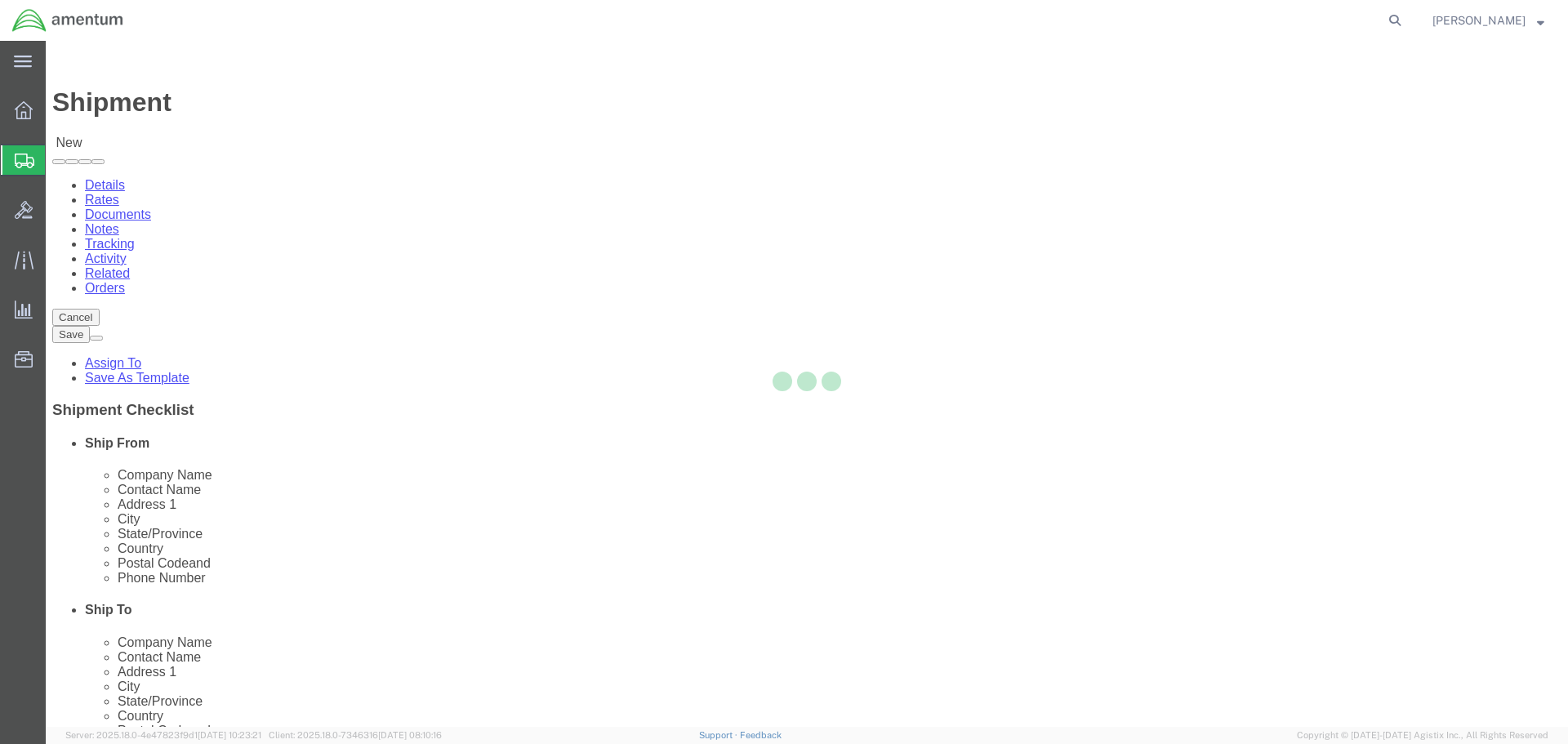
select select "CA"
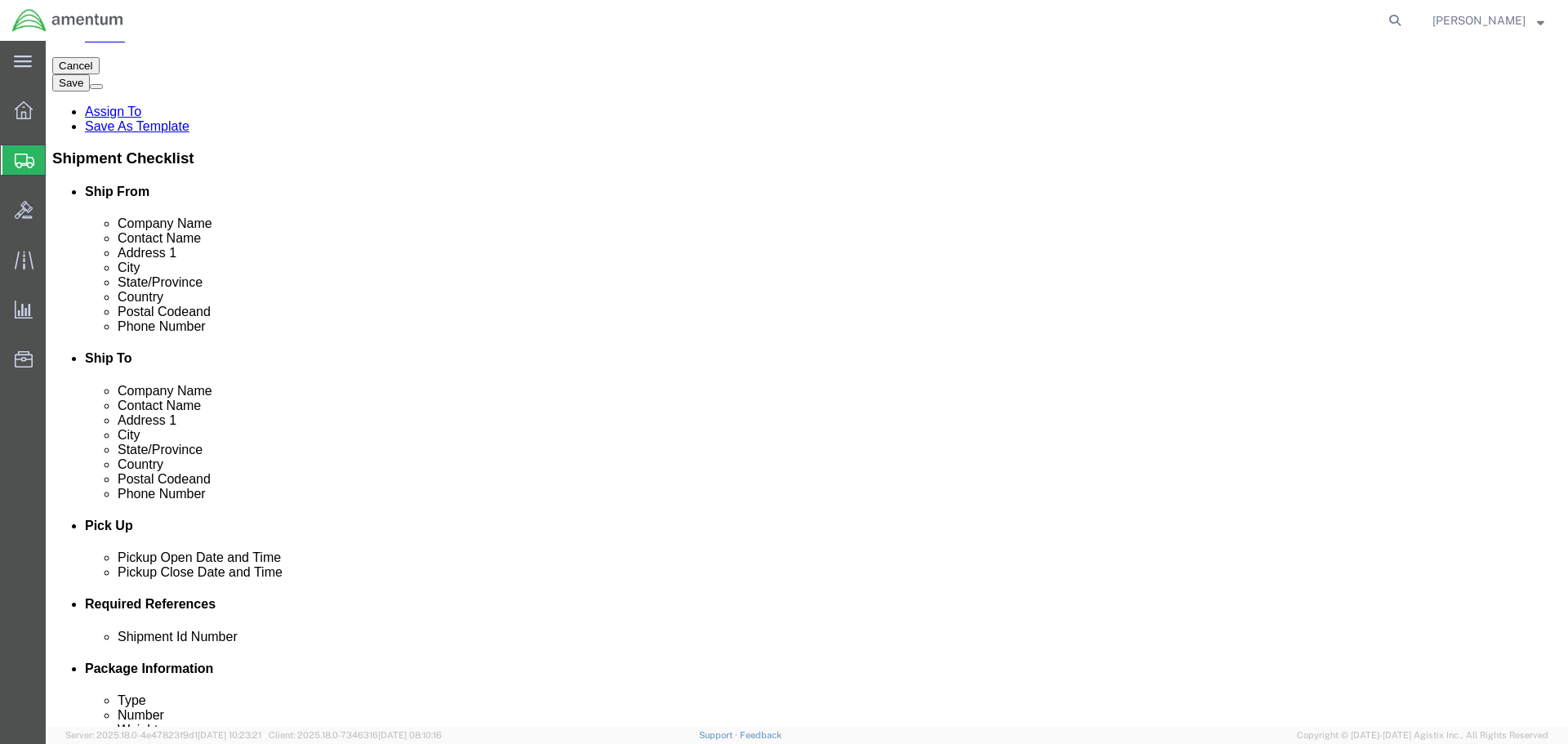
scroll to position [245, 0]
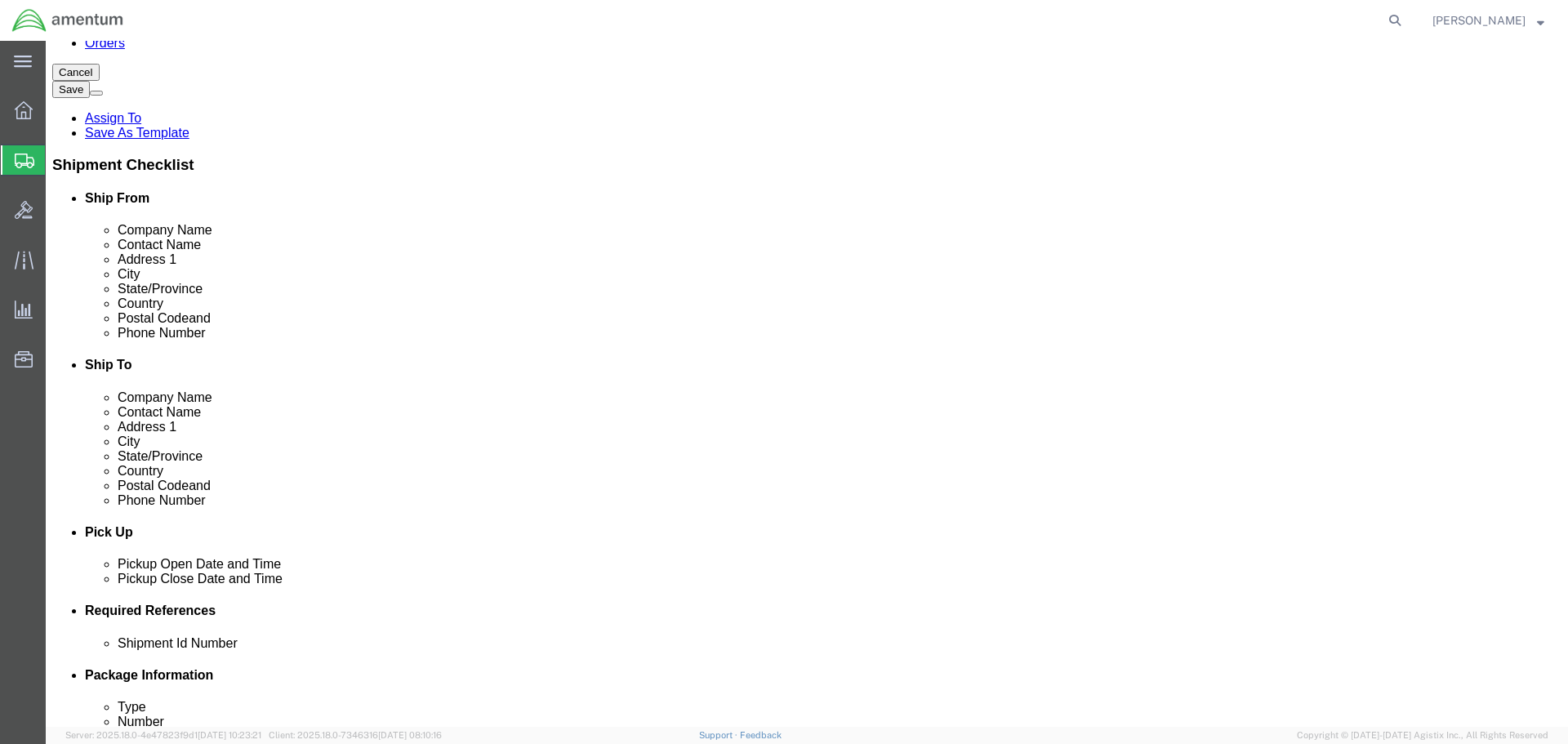
click div "[DATE] 1:00 PM"
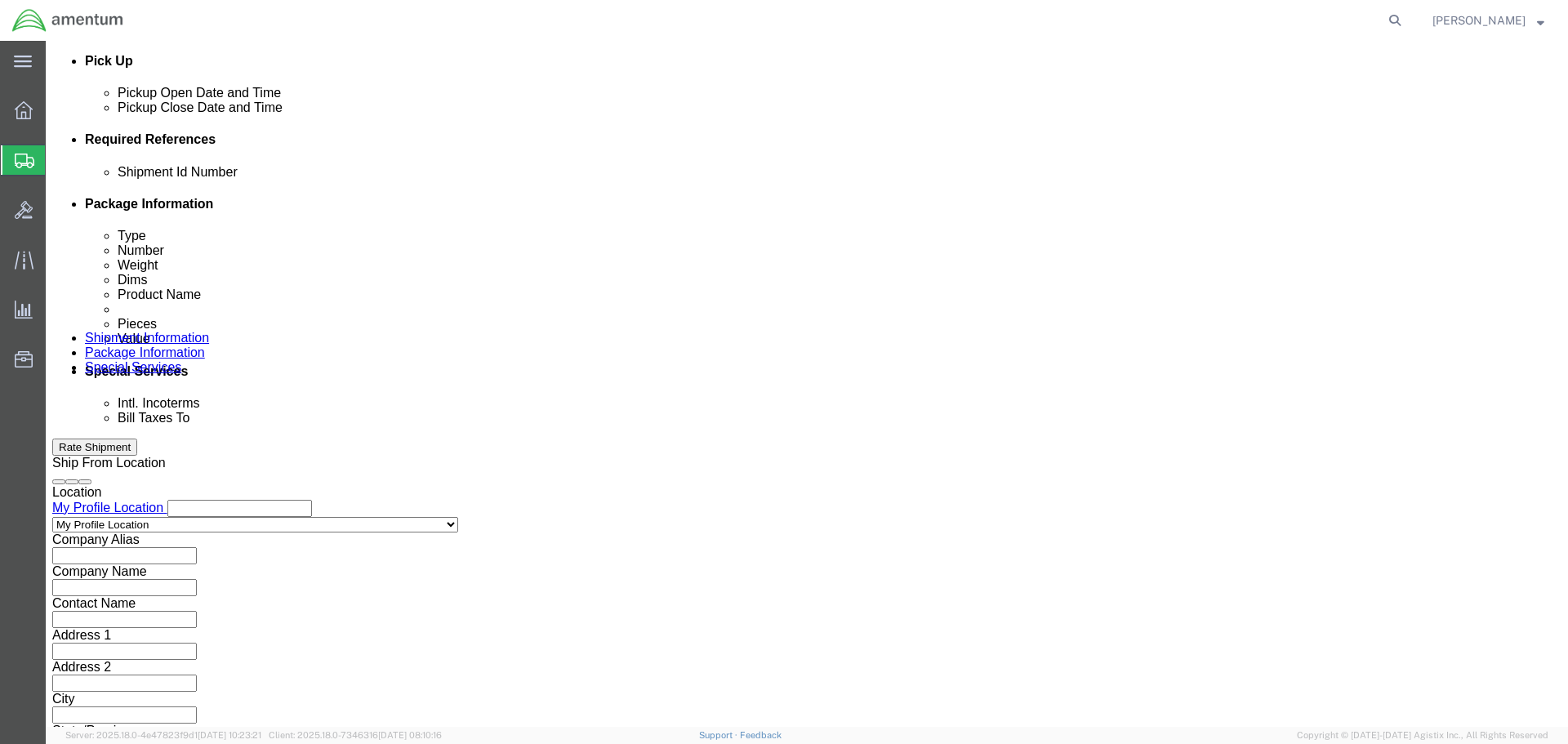
type input "3:00 PM"
click div "Close Time 3:00 PM [DATE] 1:00 PM - [DATE] 1:00 PM Cancel Apply"
click button "Apply"
click button "Add reference"
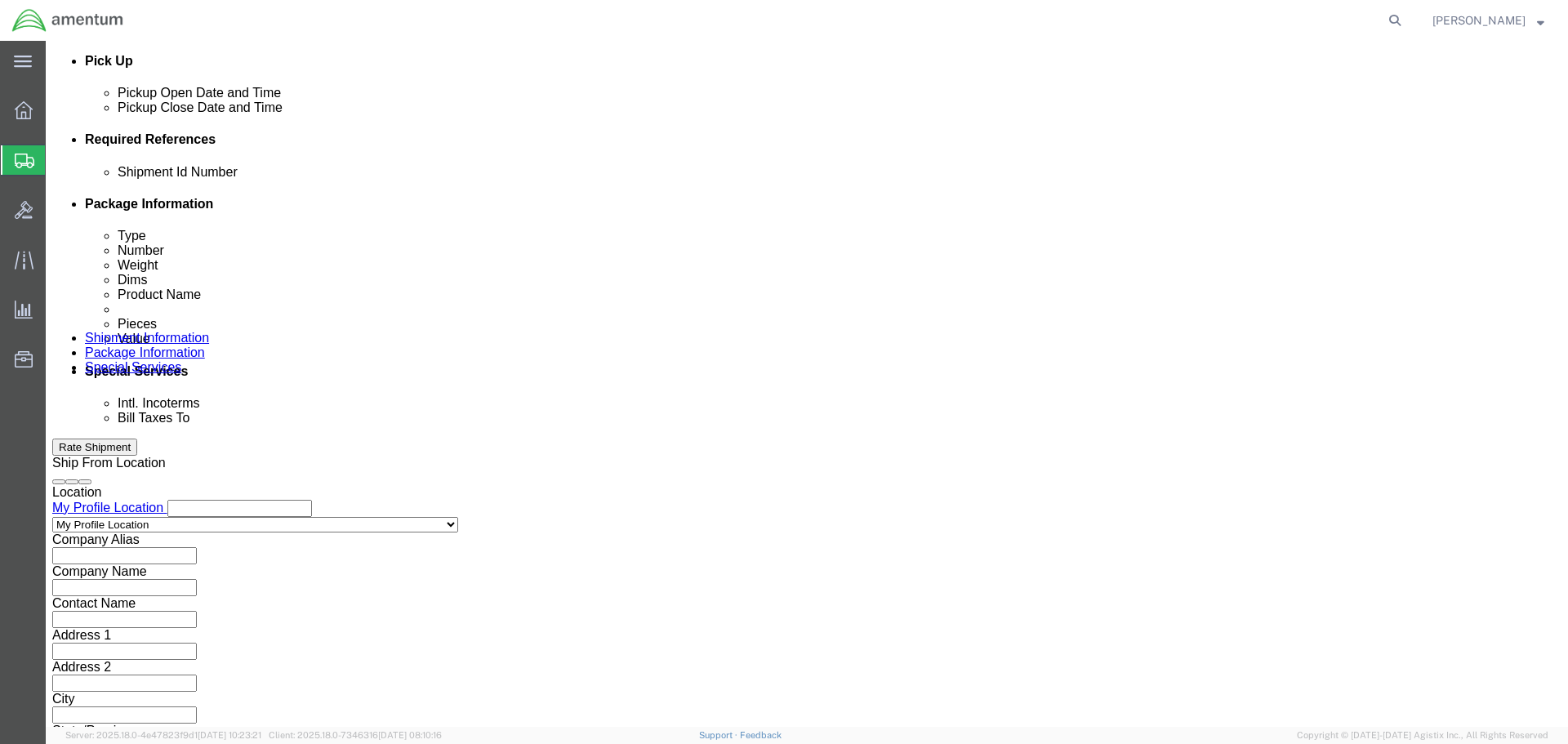
click button "Add reference"
click input "text"
type input "753AM"
select select "PROJNUM"
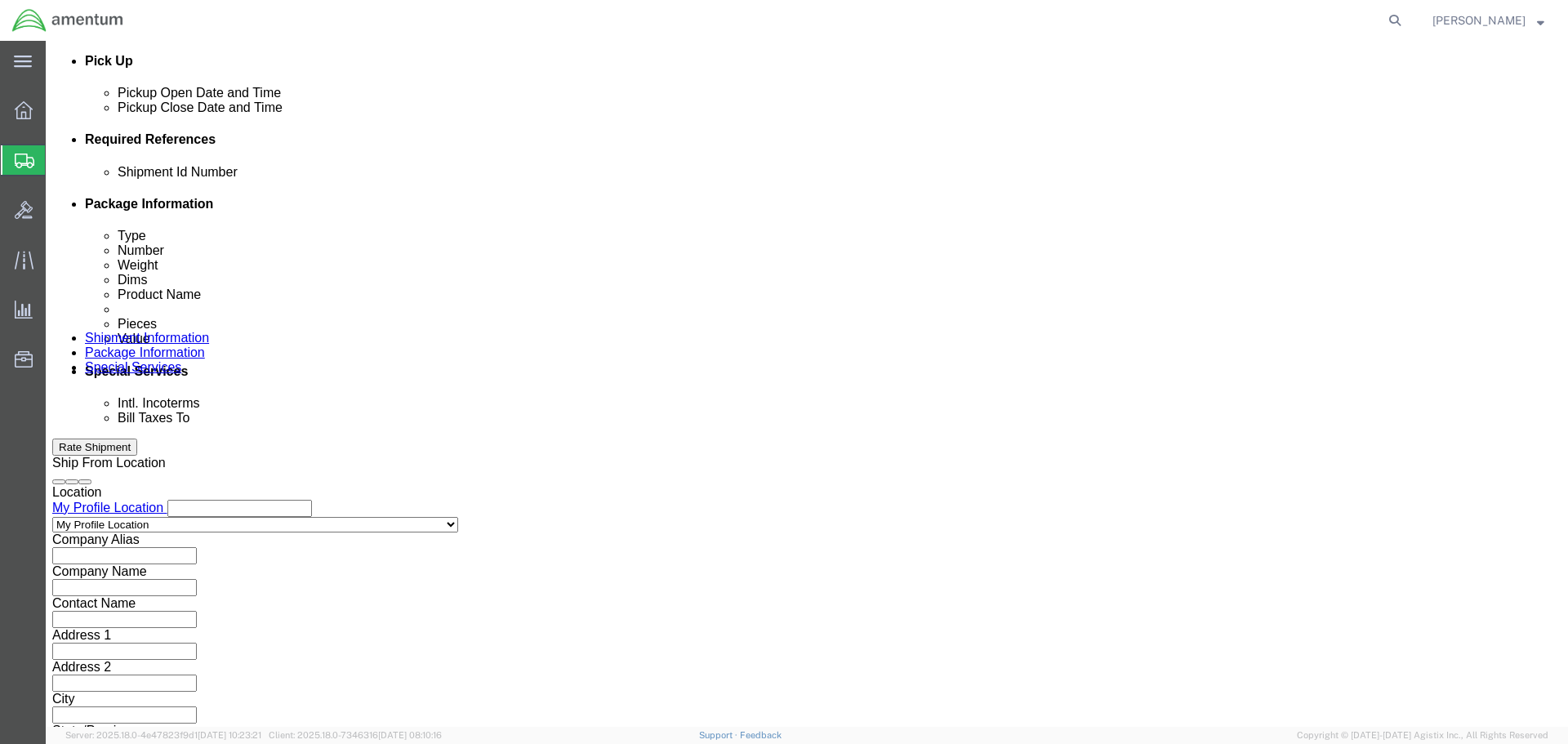
type input "6118.03.03.2219.000.SDC.0000"
select select "DEPT"
type input "CBP"
select select "CUSTREF"
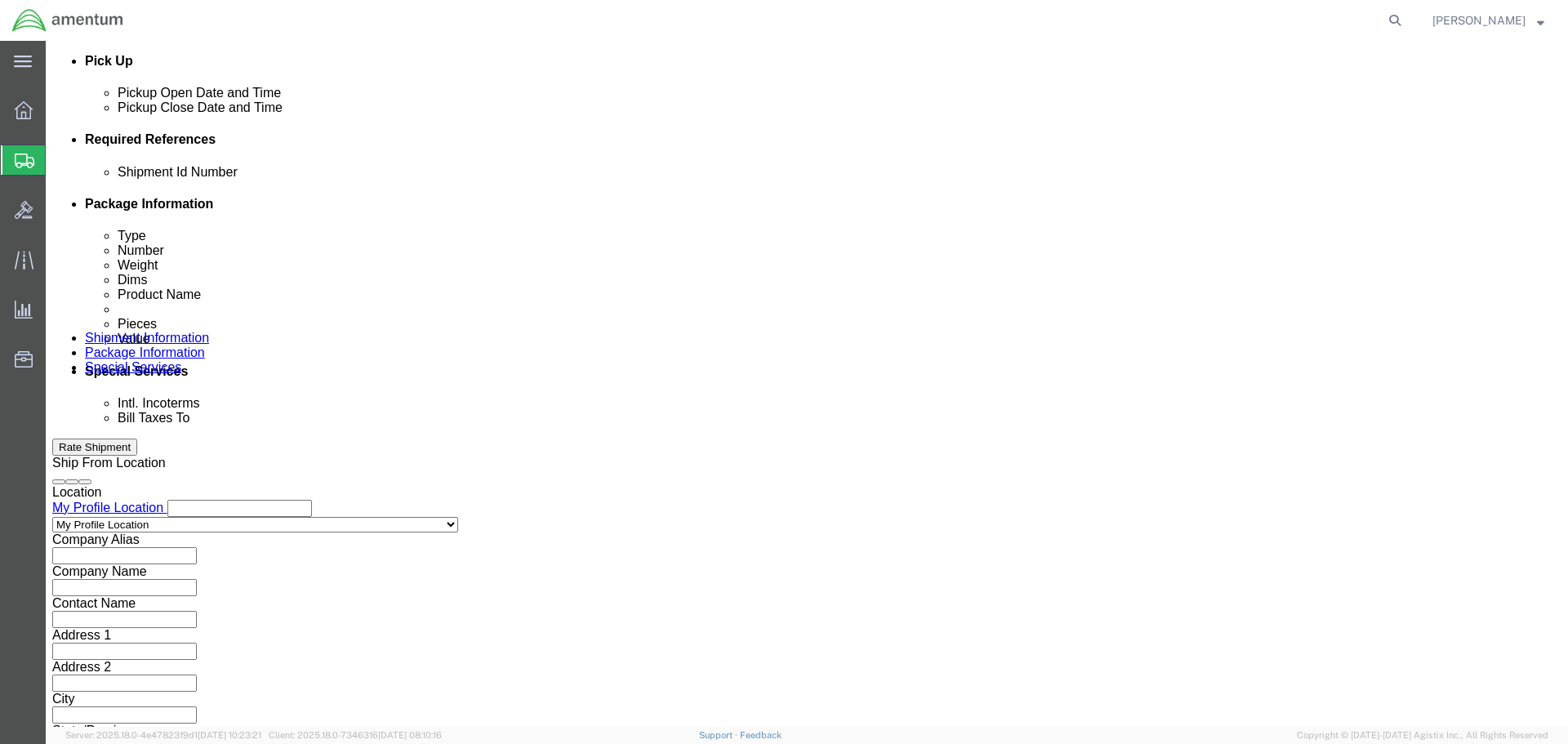
type input "GPS CARD"
click button "Continue"
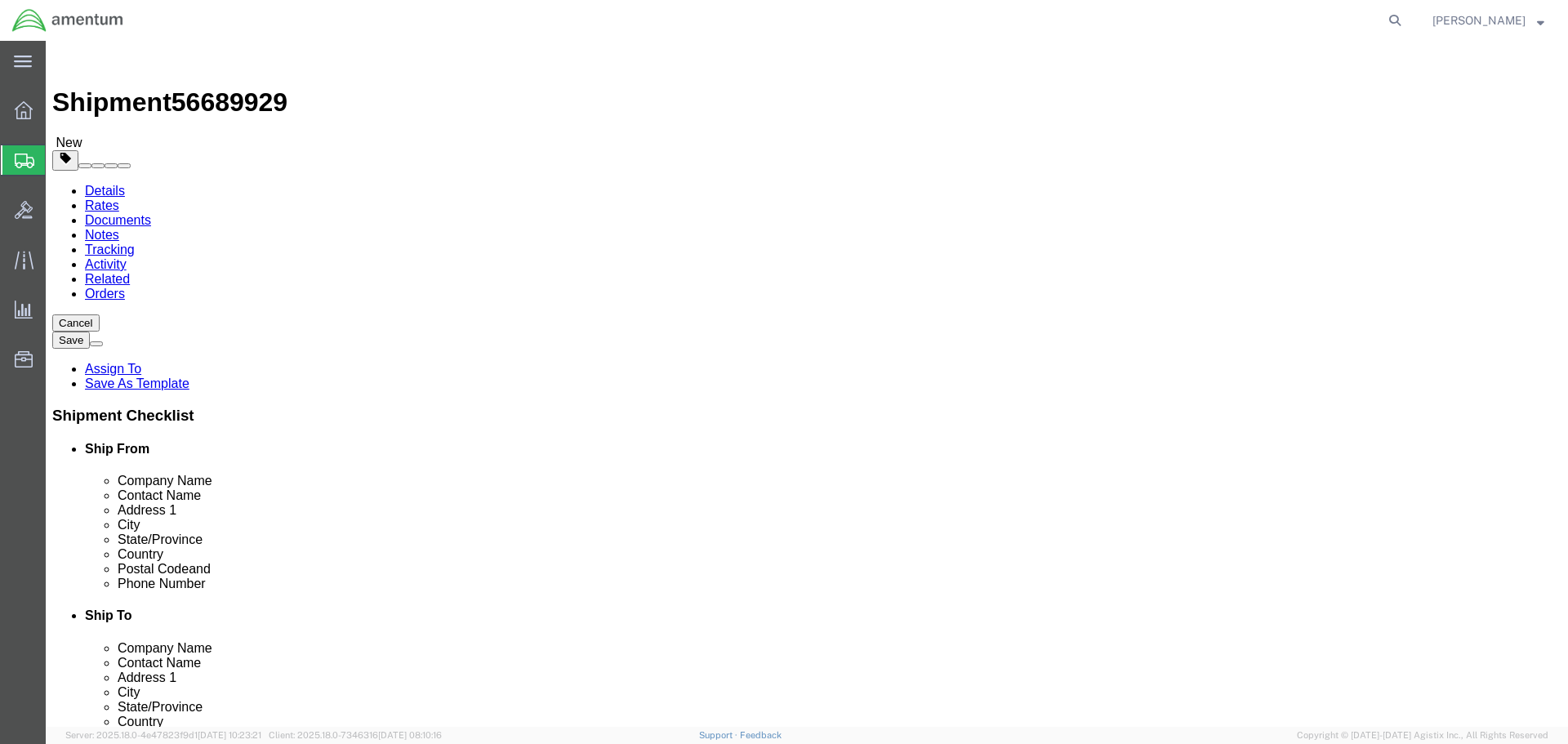
click select "Select BCK Boxes Bale(s) Basket(s) Bolt(s) Bottle(s) Buckets Bulk Bundle(s) Can…"
select select "ENV"
click select "Select BCK Boxes Bale(s) Basket(s) Bolt(s) Bottle(s) Buckets Bulk Bundle(s) Can…"
type input "9.50"
type input "12.50"
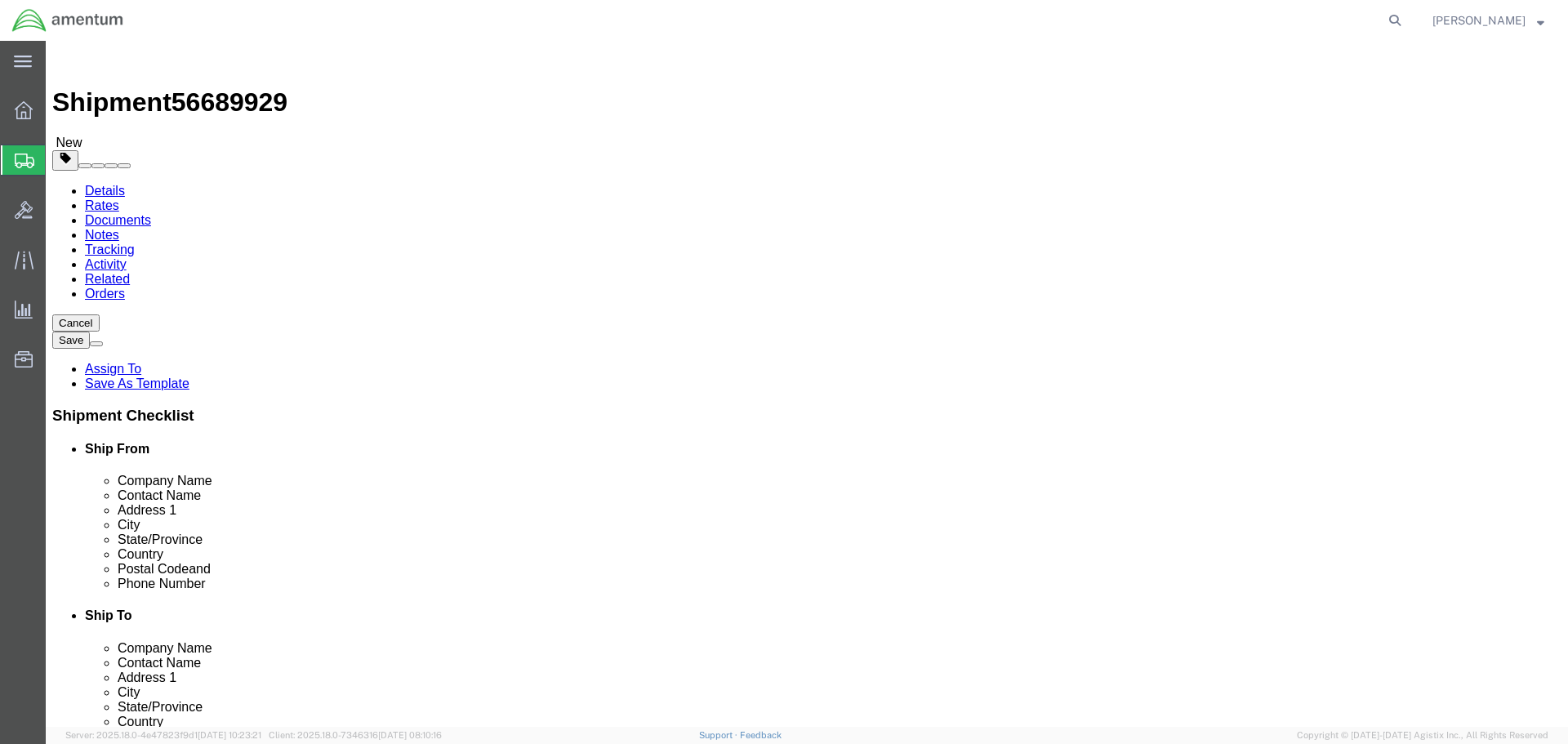
type input "0.25"
type input "1"
click link "Add Content"
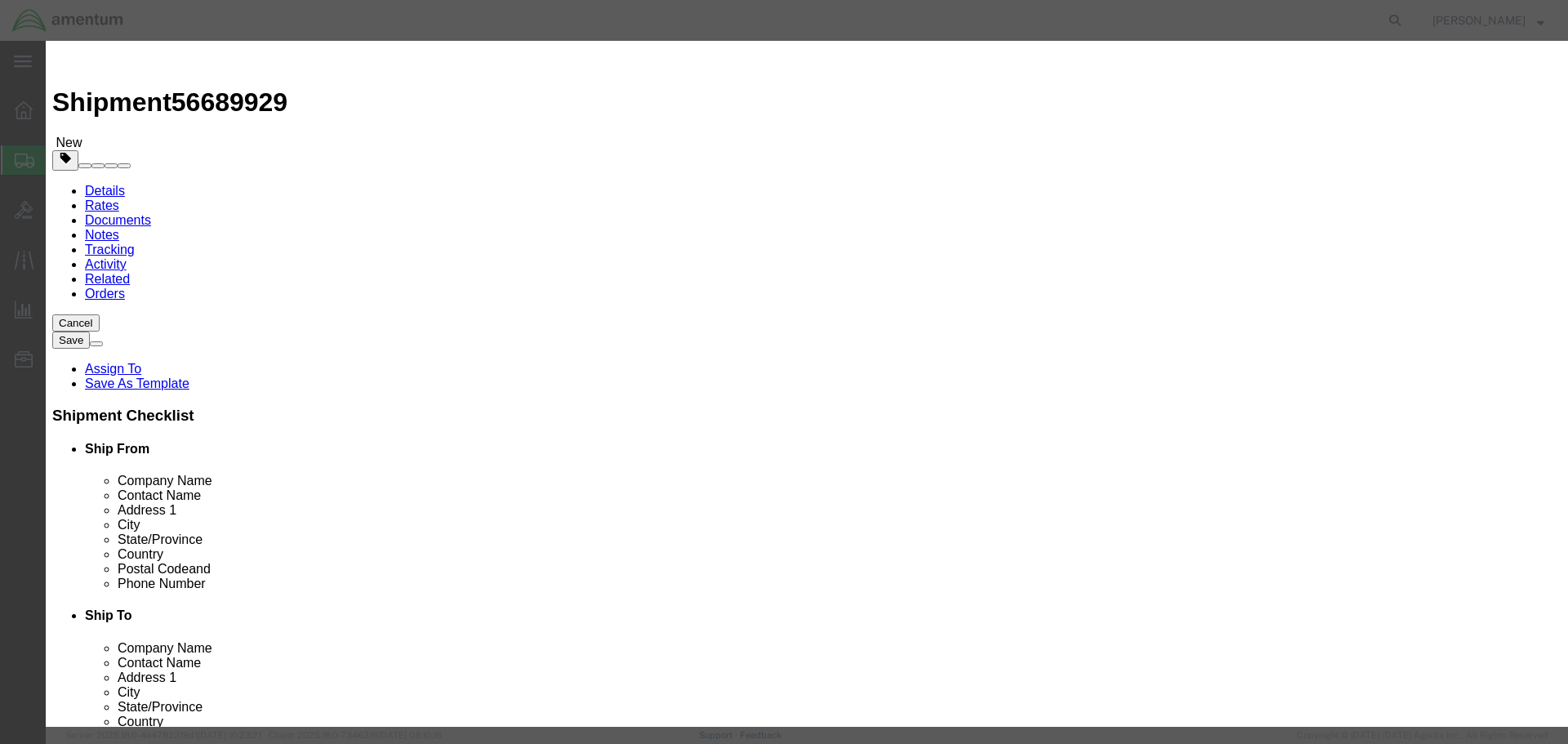
click input "text"
type input "GPS CARD"
type input "1"
type input "81"
select select "USD"
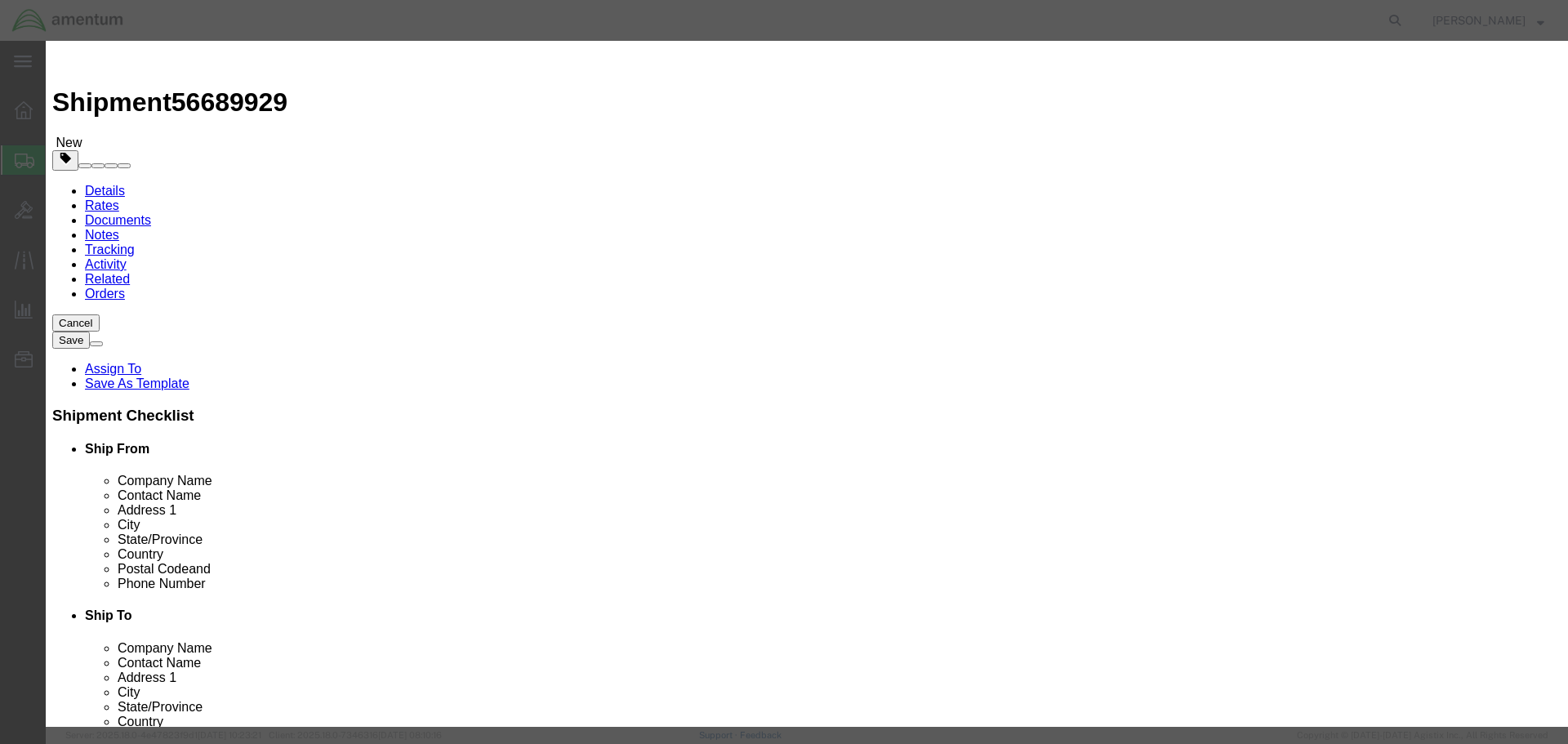
click button "Save & Close"
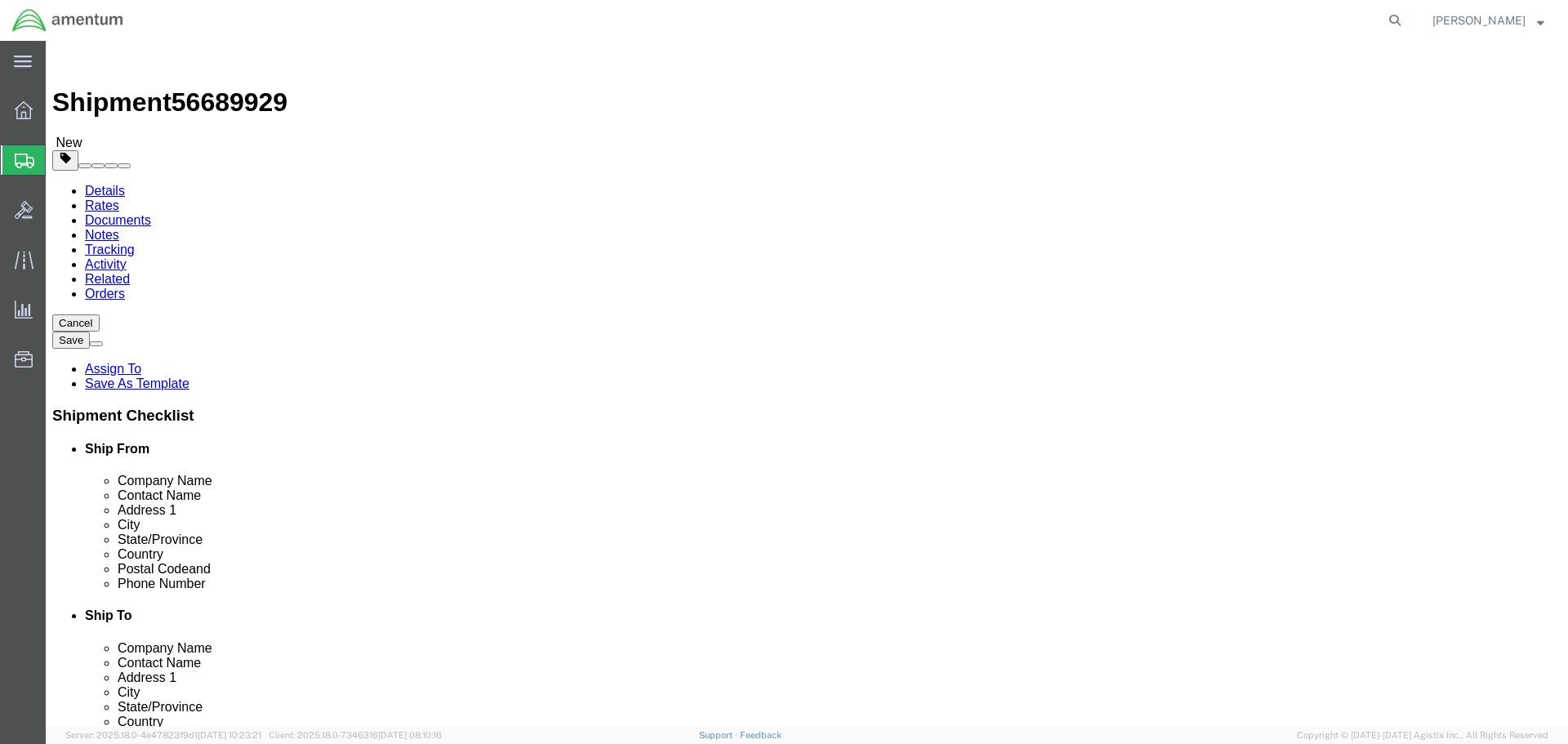
click button "Continue"
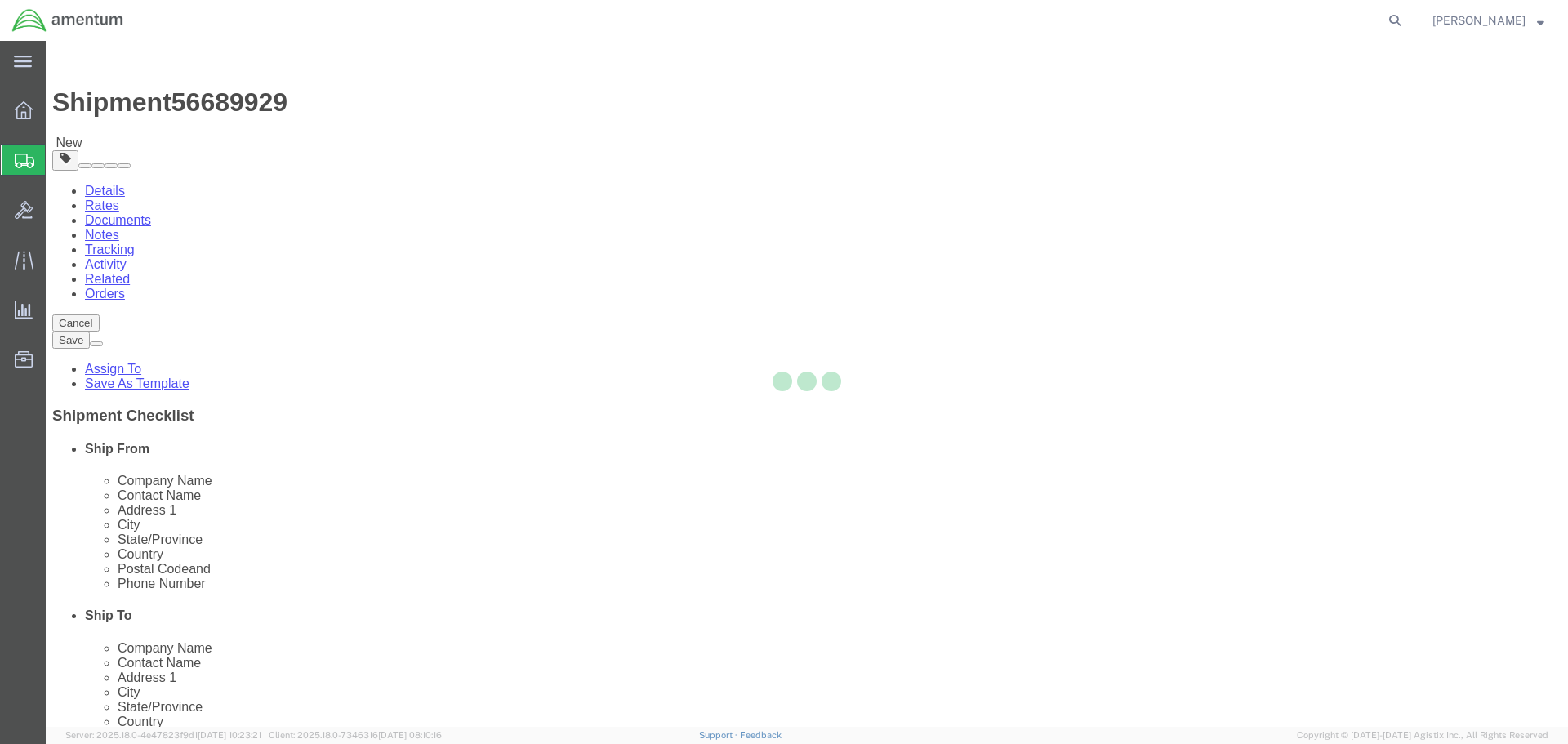
select select
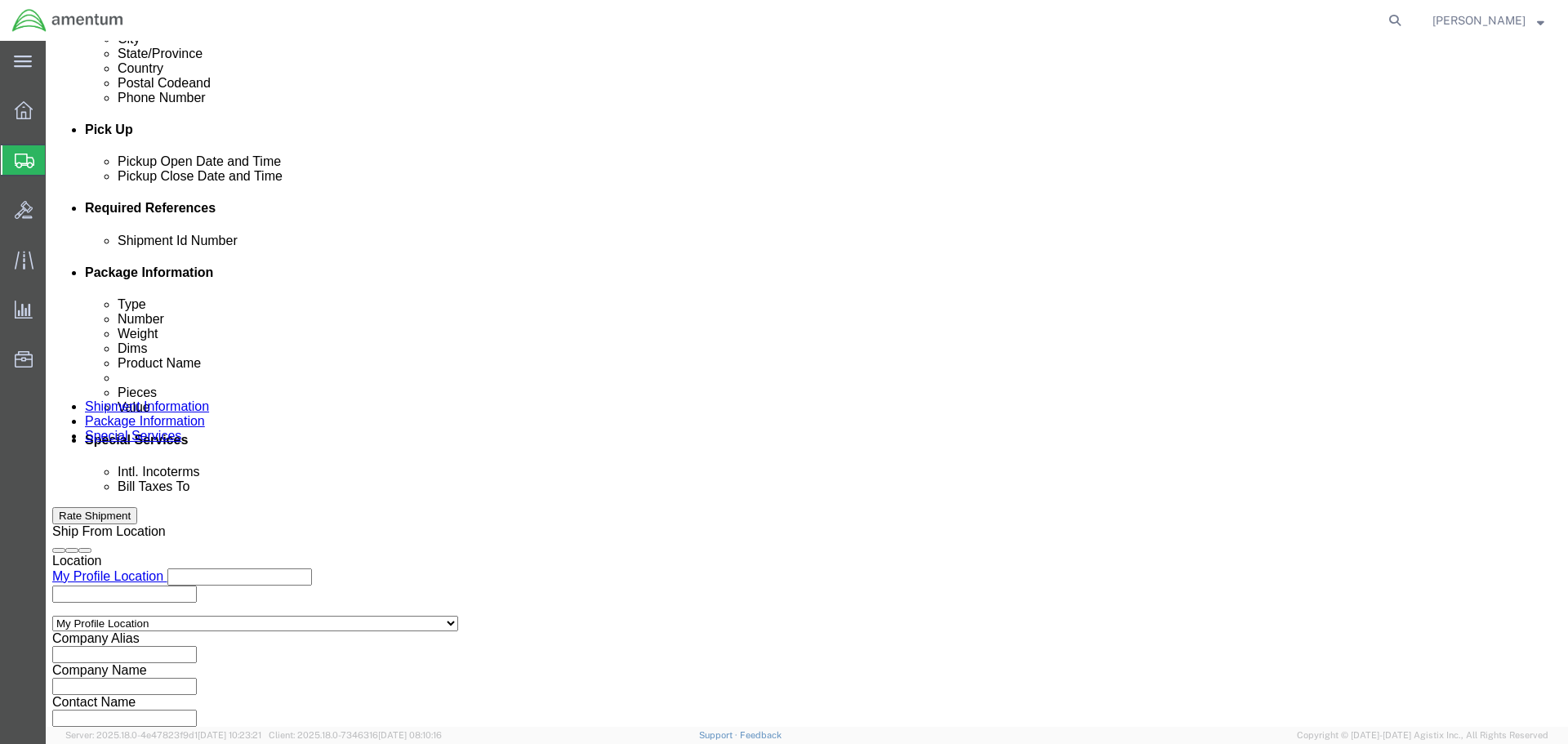
scroll to position [1062, 0]
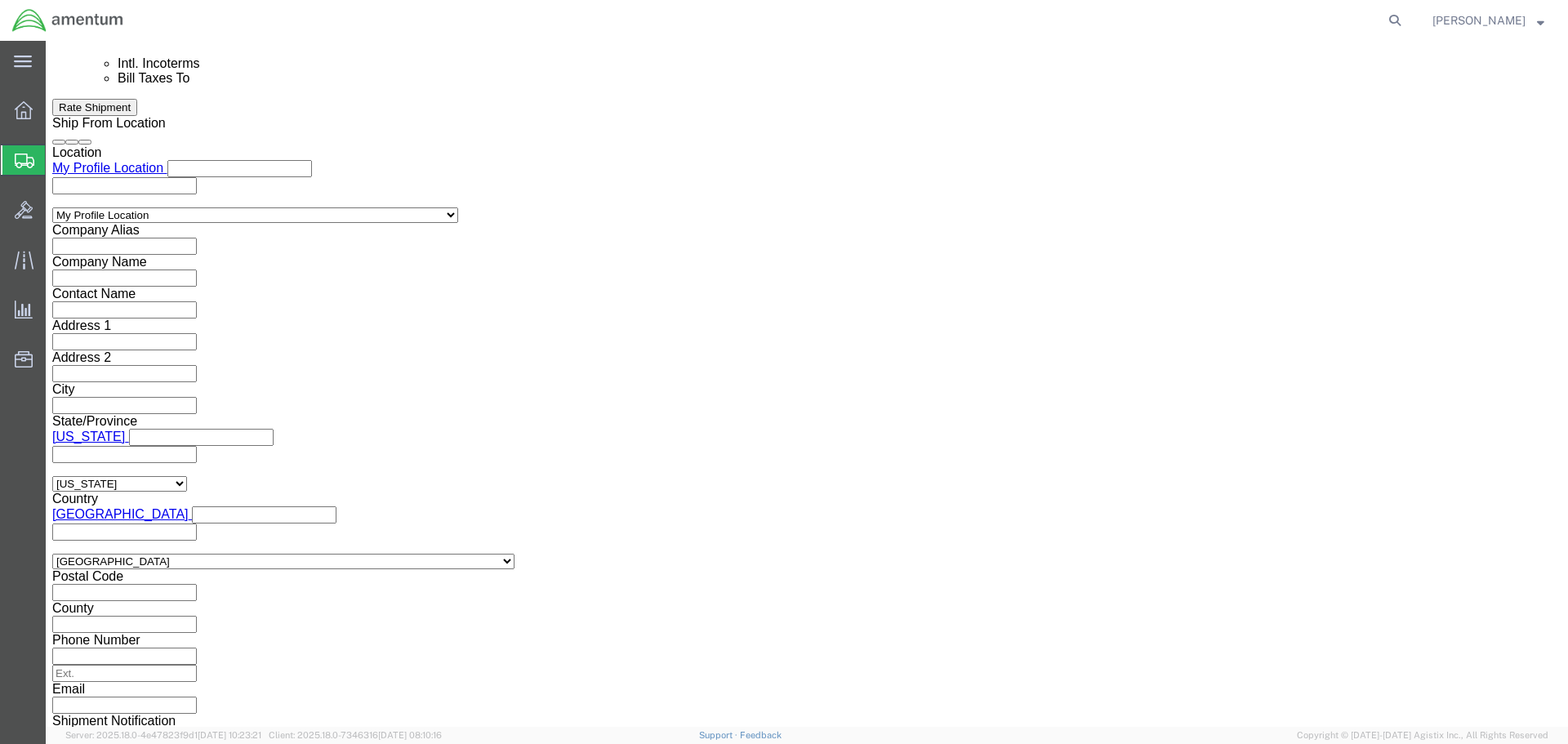
click input "text"
type input "[PERSON_NAME][EMAIL_ADDRESS][PERSON_NAME][DOMAIN_NAME]"
click button "Rate Shipment"
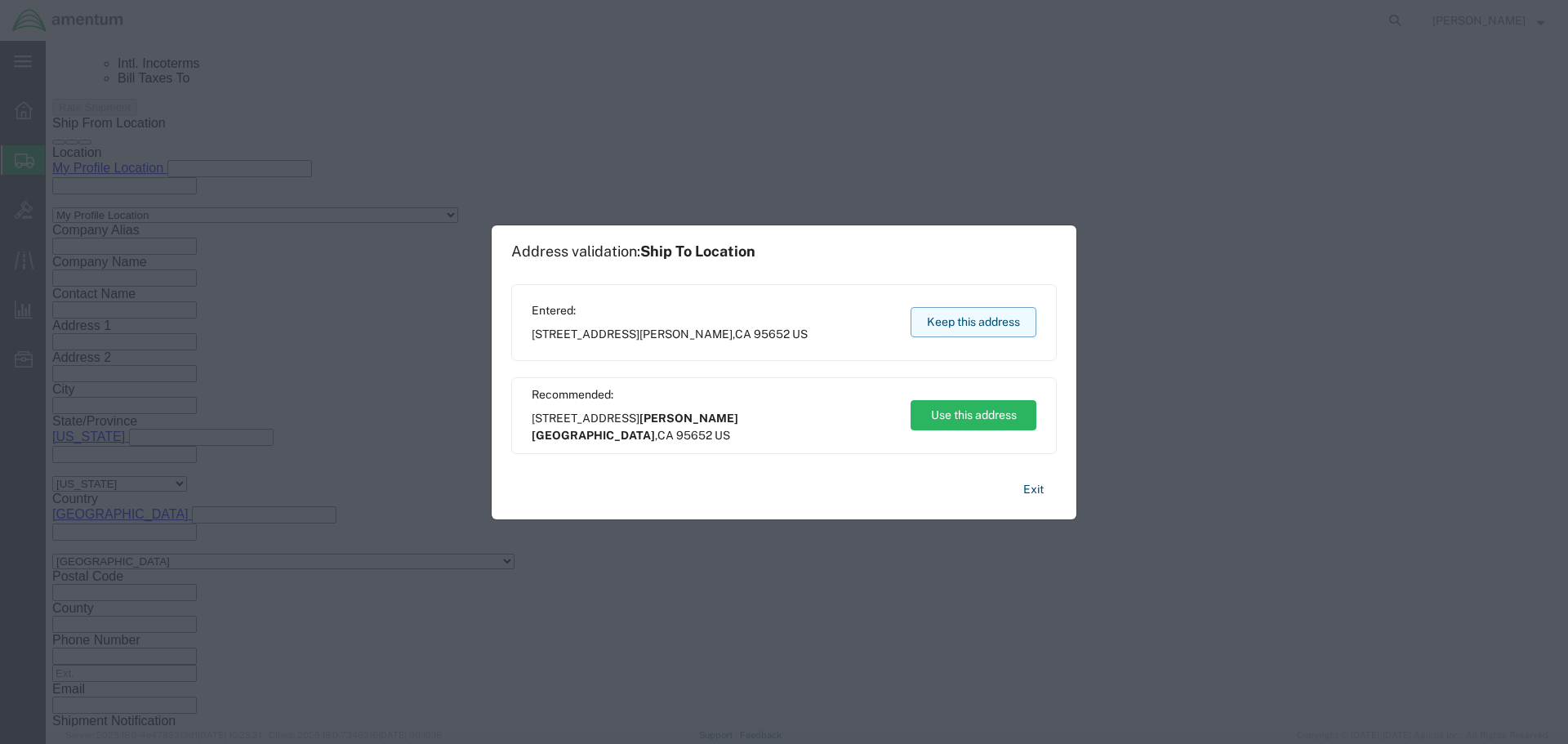
click at [977, 318] on button "Keep this address" at bounding box center [974, 321] width 126 height 30
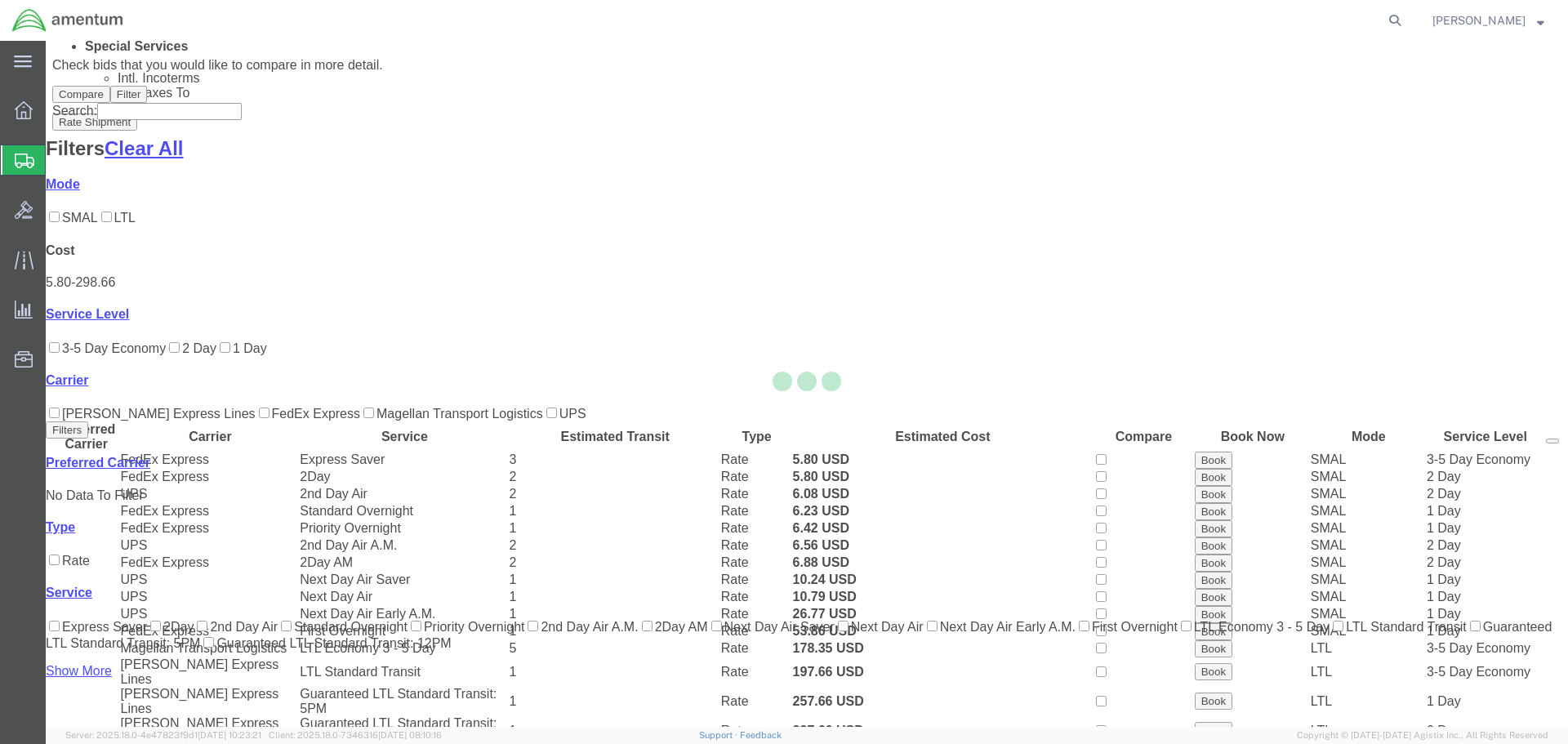
scroll to position [102, 0]
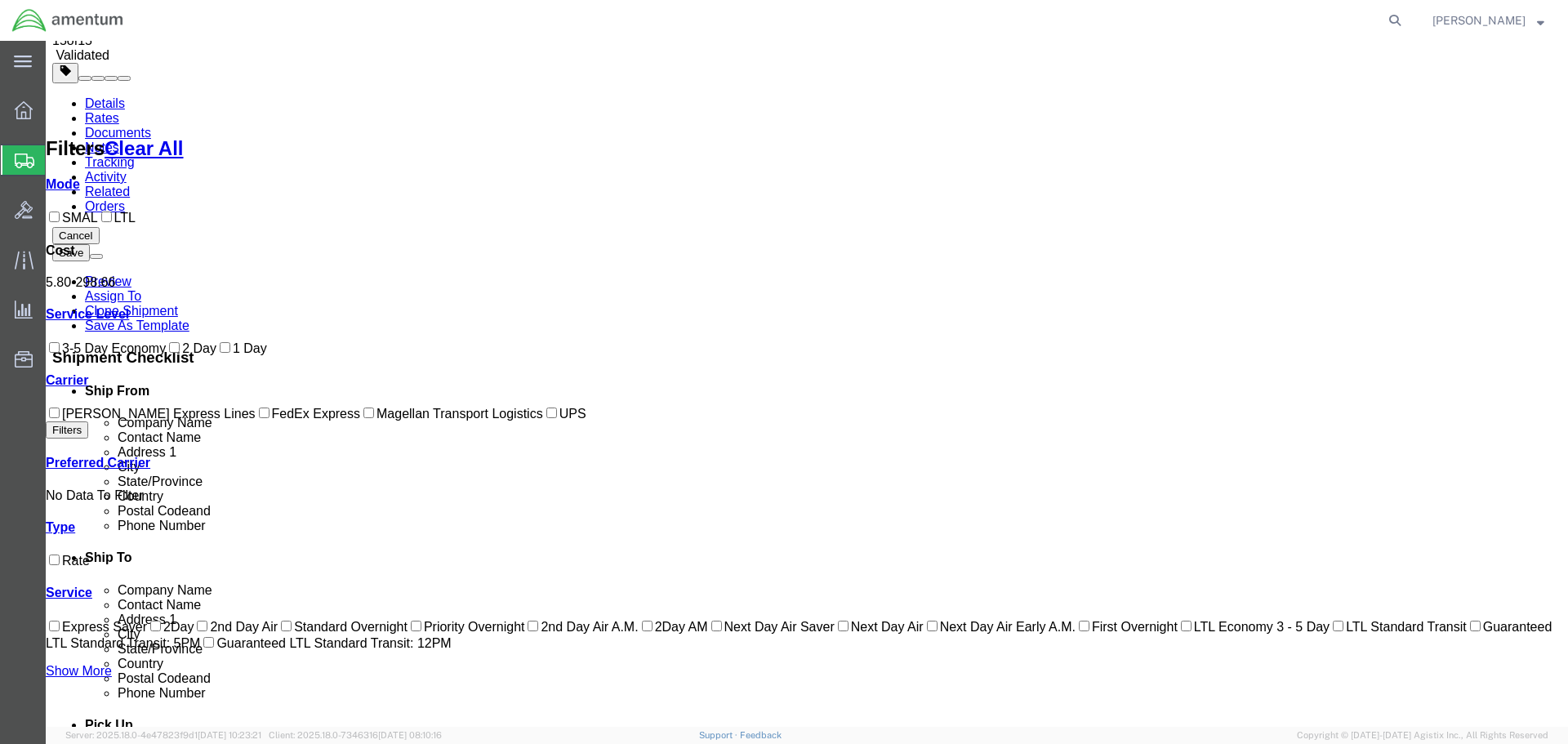
click at [256, 421] on label "FedEx Express" at bounding box center [308, 414] width 105 height 14
click at [259, 418] on input "FedEx Express" at bounding box center [264, 413] width 10 height 10
checkbox input "true"
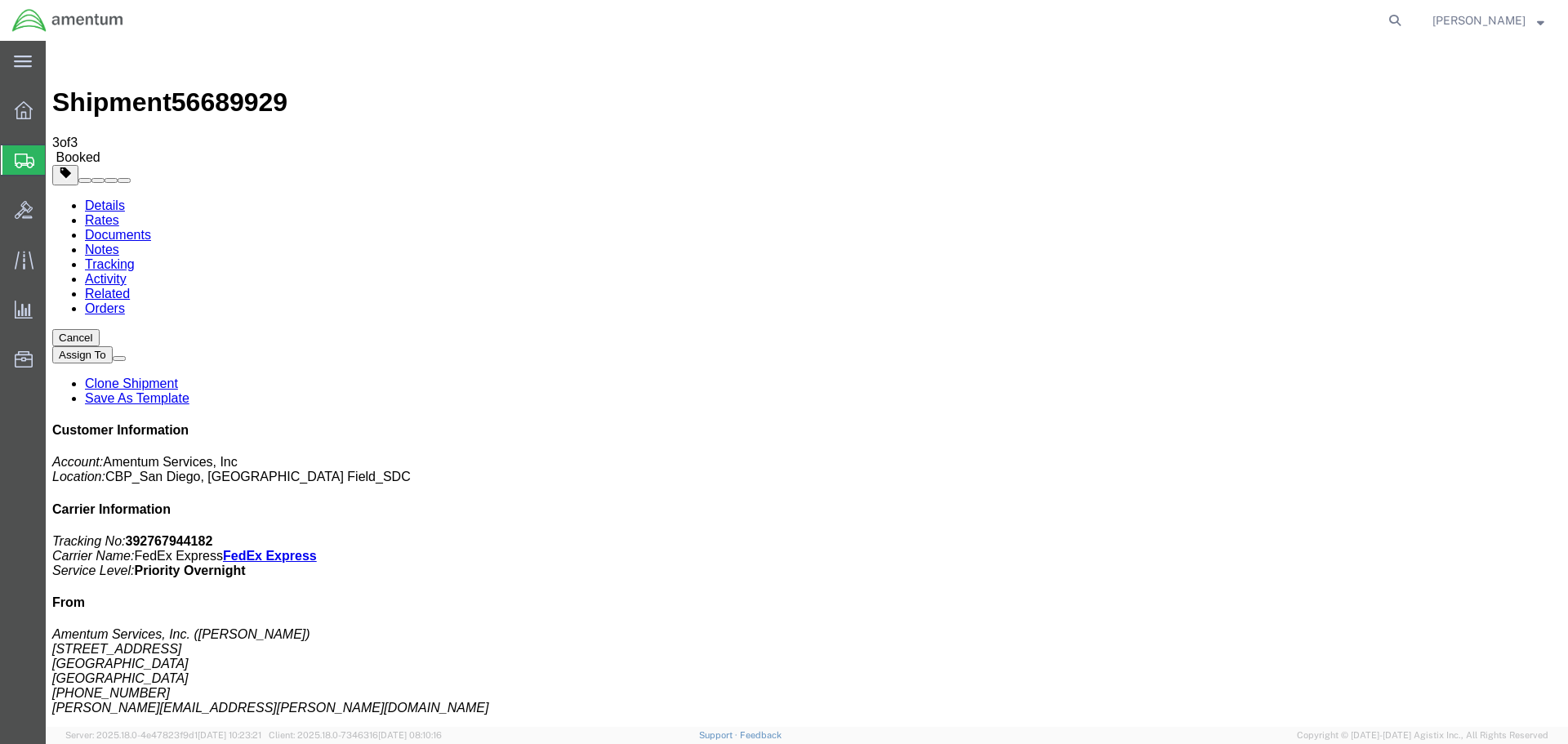
click at [110, 199] on link "Details" at bounding box center [105, 206] width 40 height 14
click link "Schedule pickup request"
